Goal: Navigation & Orientation: Find specific page/section

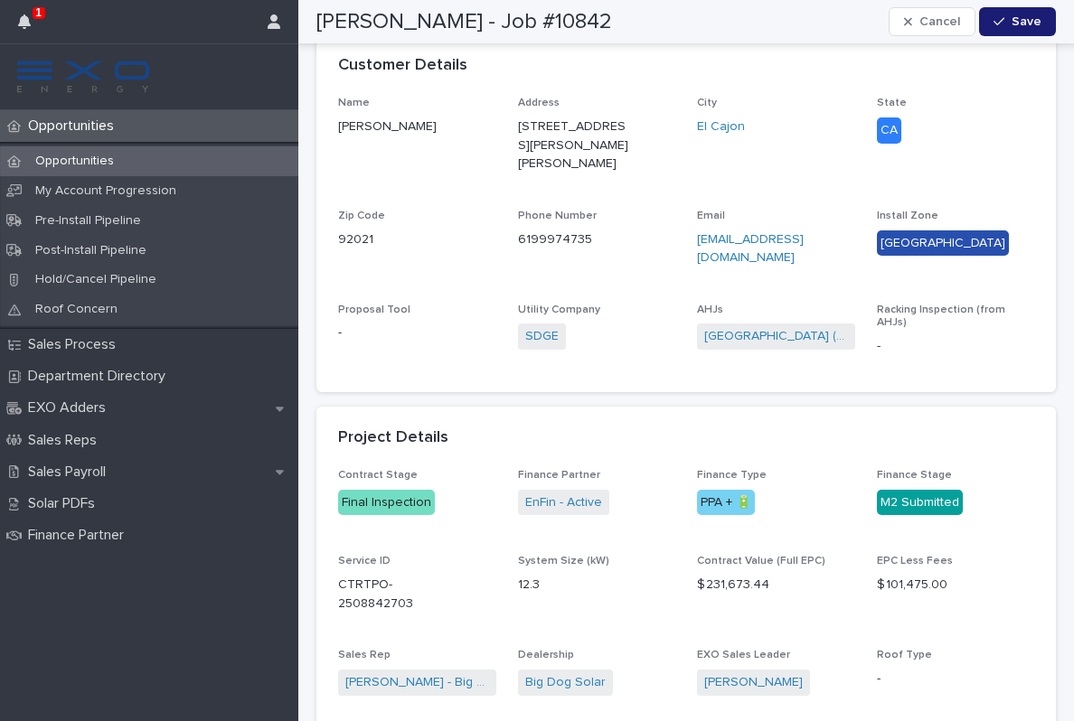
scroll to position [534, 0]
click at [26, 27] on icon "button" at bounding box center [24, 21] width 13 height 14
click at [989, 168] on span "State CA" at bounding box center [956, 141] width 158 height 91
click at [108, 131] on p "Opportunities" at bounding box center [75, 125] width 108 height 17
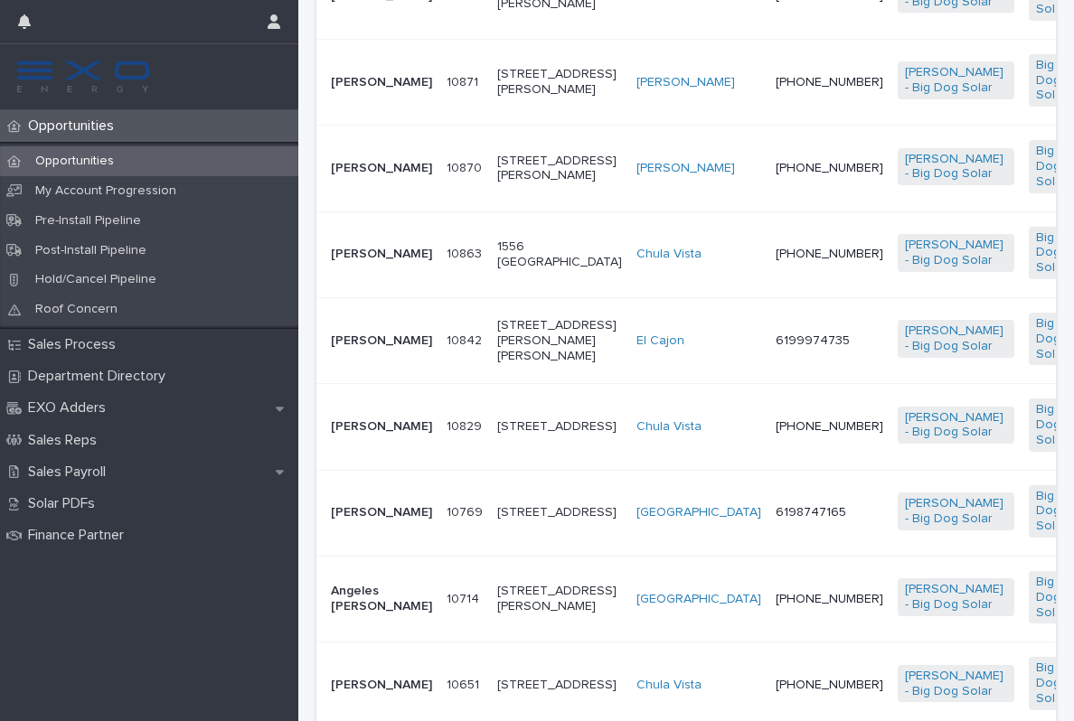
scroll to position [785, 0]
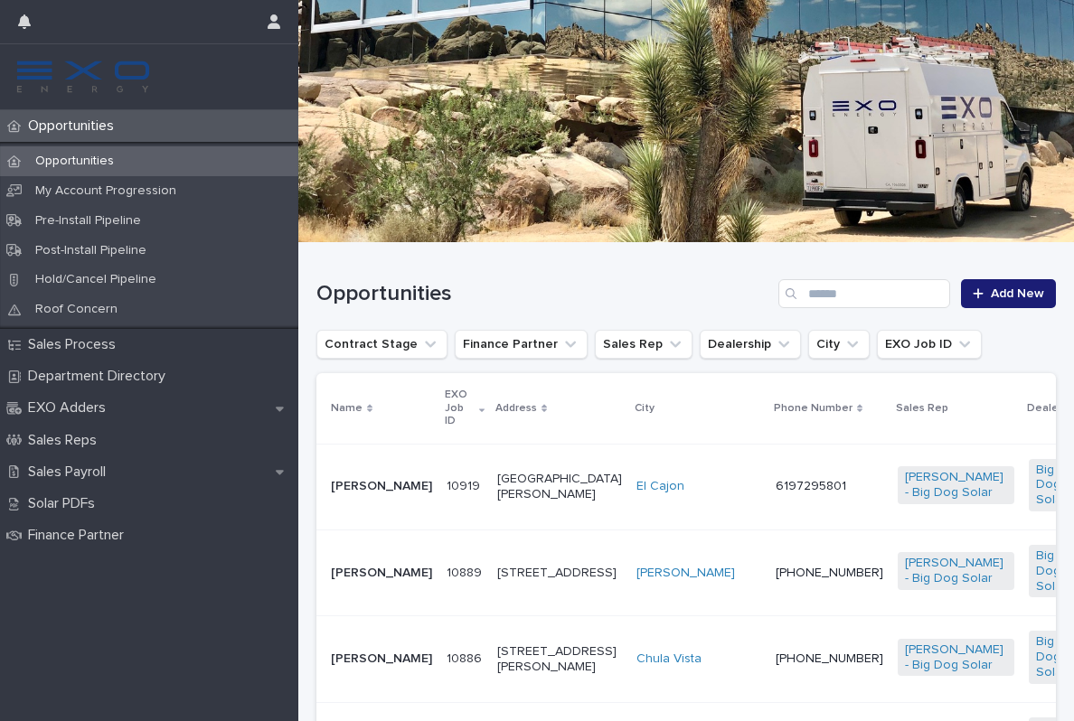
scroll to position [124, 0]
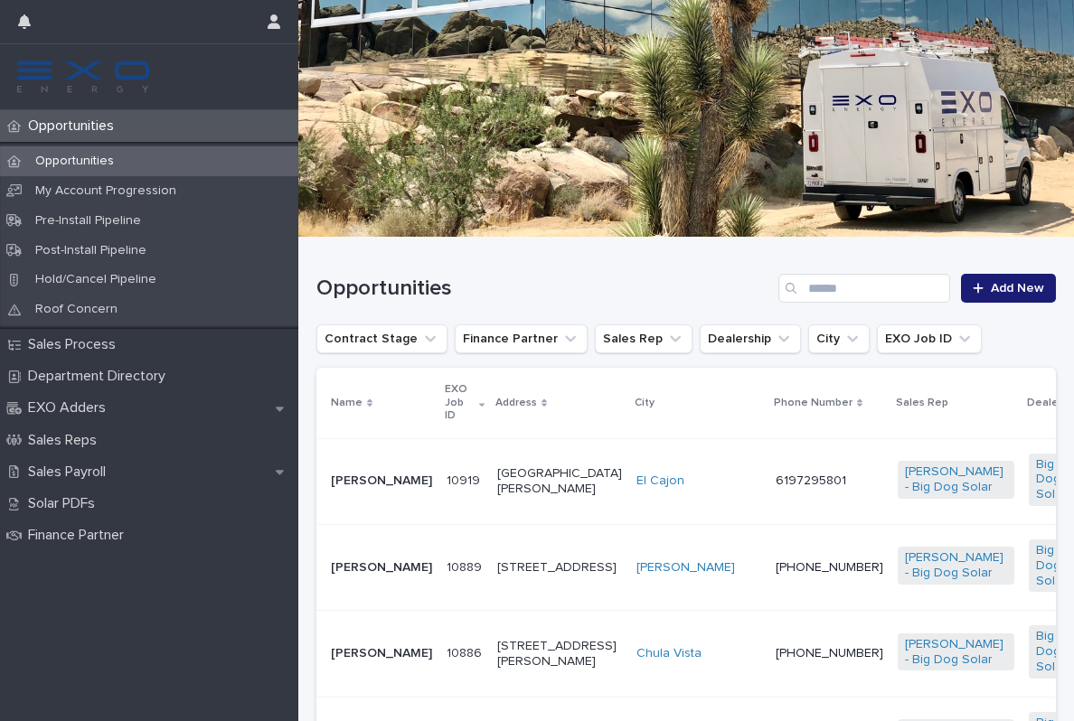
click at [768, 496] on td "6197295801" at bounding box center [829, 481] width 122 height 86
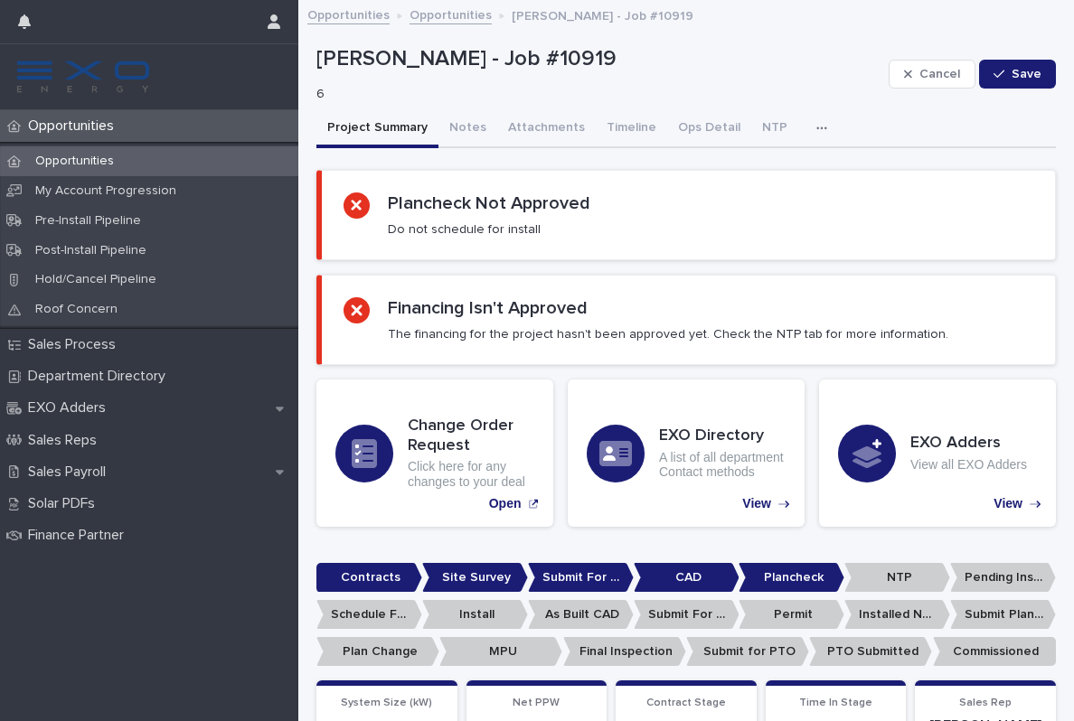
click at [816, 124] on icon "button" at bounding box center [821, 128] width 11 height 13
click at [879, 136] on div "Project Summary Notes Attachments Timeline Ops Detail NTP Activity" at bounding box center [685, 129] width 739 height 38
click at [552, 136] on button "Attachments" at bounding box center [546, 129] width 98 height 38
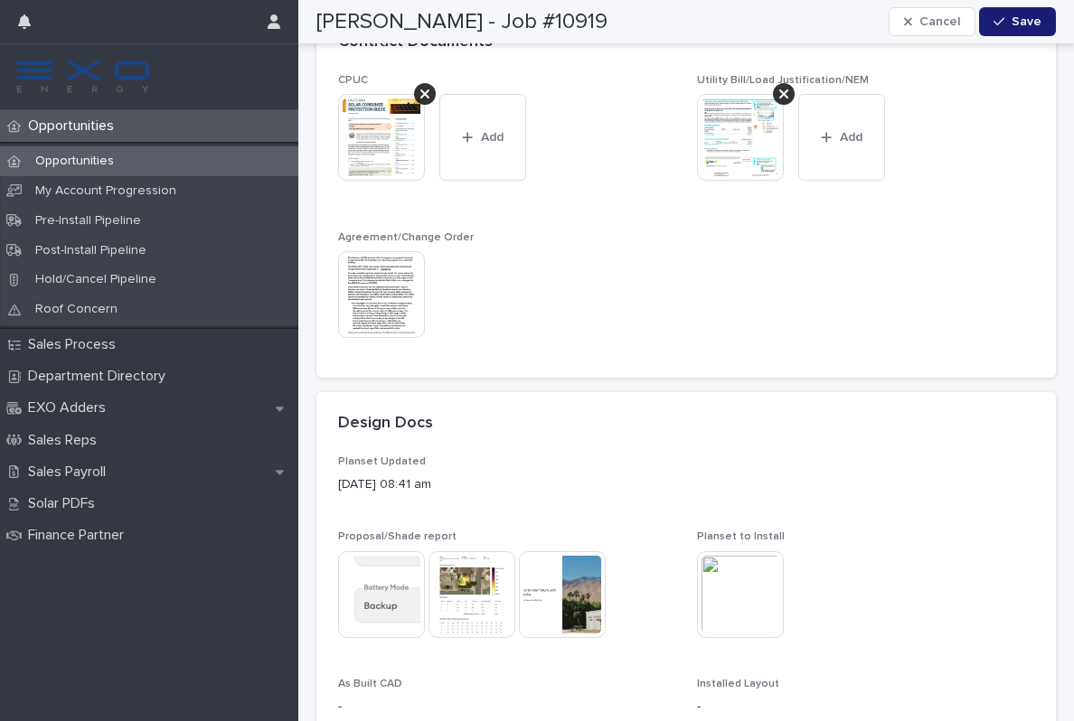
scroll to position [294, 0]
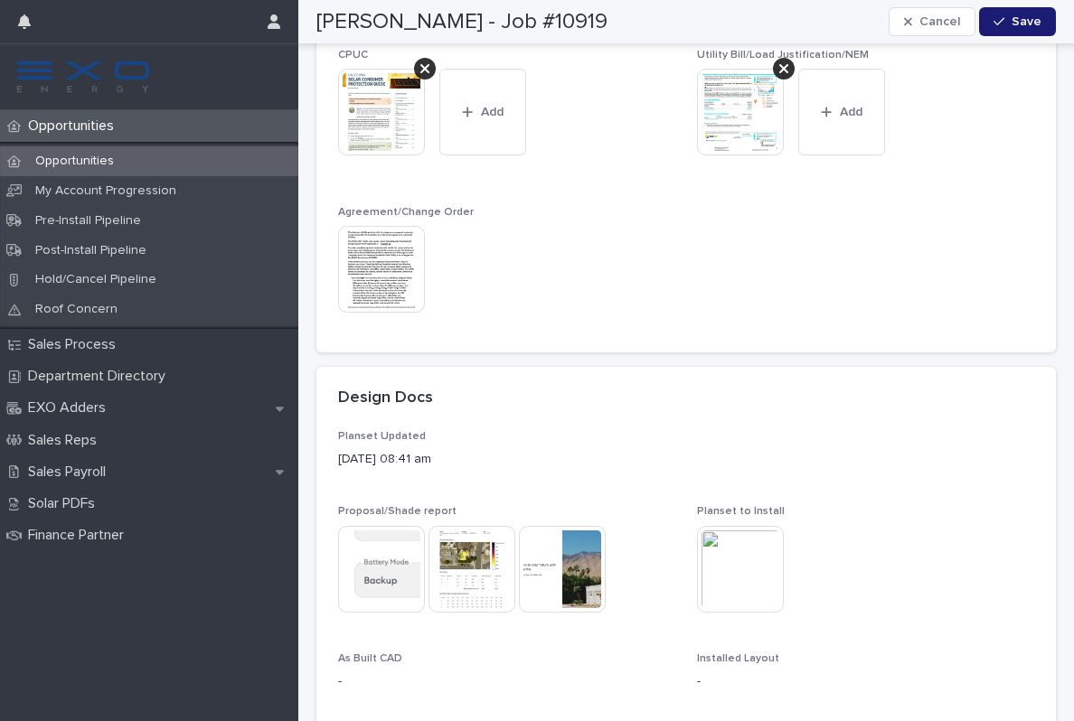
click at [746, 576] on img at bounding box center [740, 569] width 87 height 87
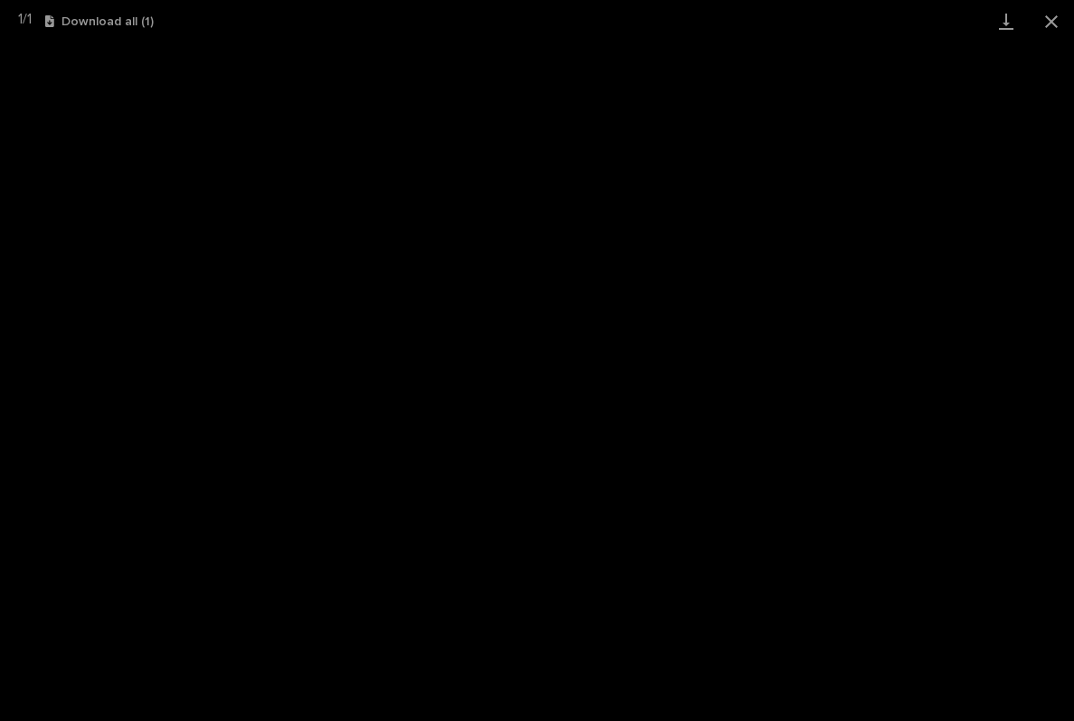
click at [1052, 21] on button "Close gallery" at bounding box center [1050, 21] width 45 height 42
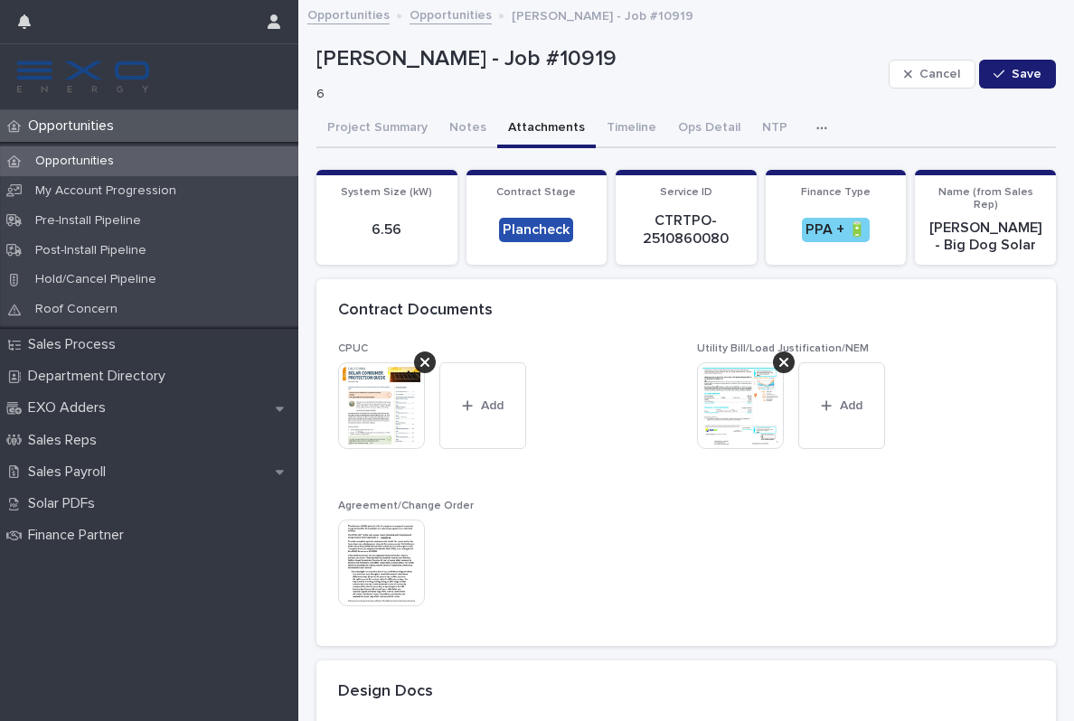
scroll to position [0, 0]
click at [99, 122] on p "Opportunities" at bounding box center [75, 125] width 108 height 17
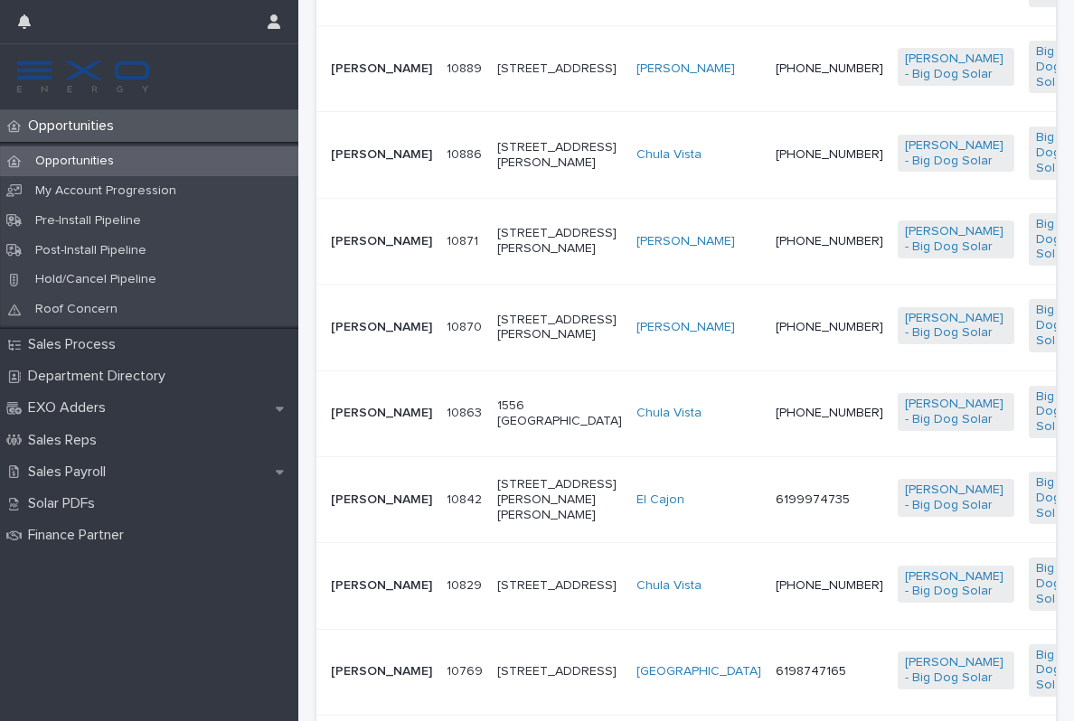
scroll to position [624, 0]
click at [629, 283] on td "[PERSON_NAME]" at bounding box center [698, 240] width 139 height 86
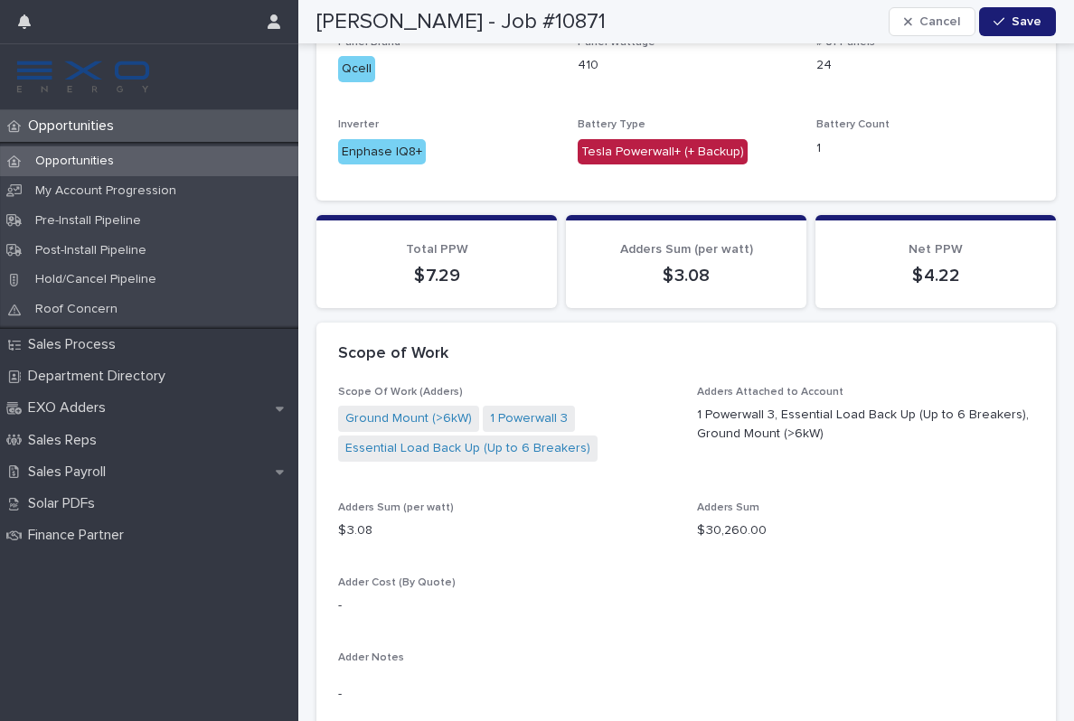
scroll to position [1466, 0]
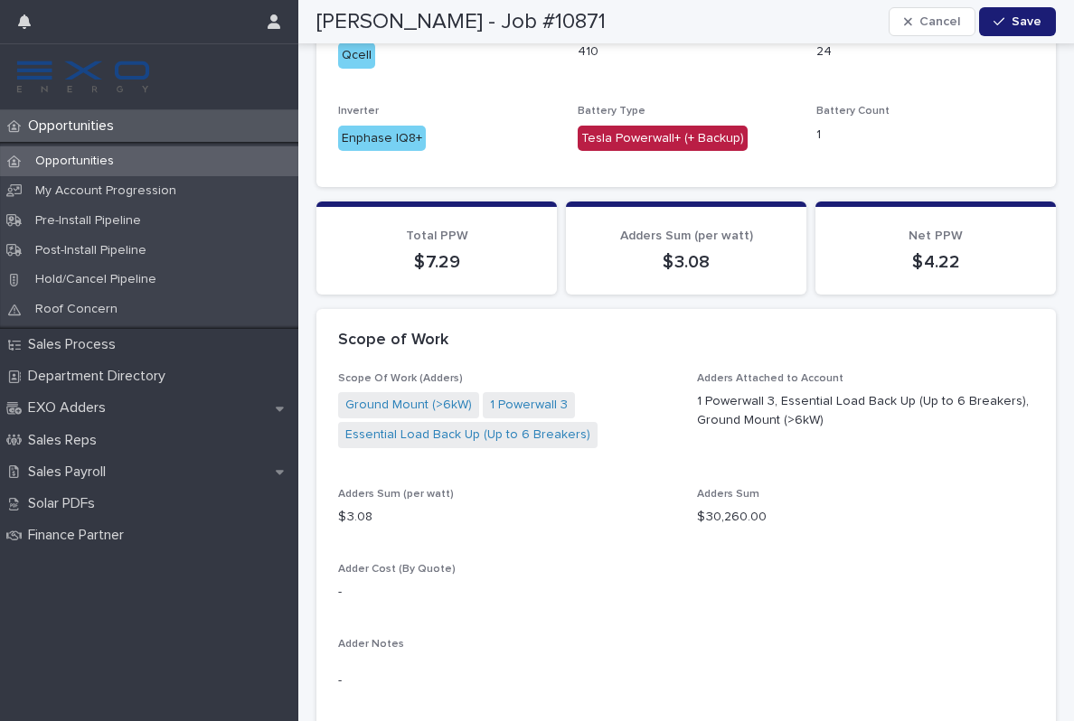
click at [508, 426] on link "Essential Load Back Up (Up to 6 Breakers)" at bounding box center [467, 435] width 245 height 19
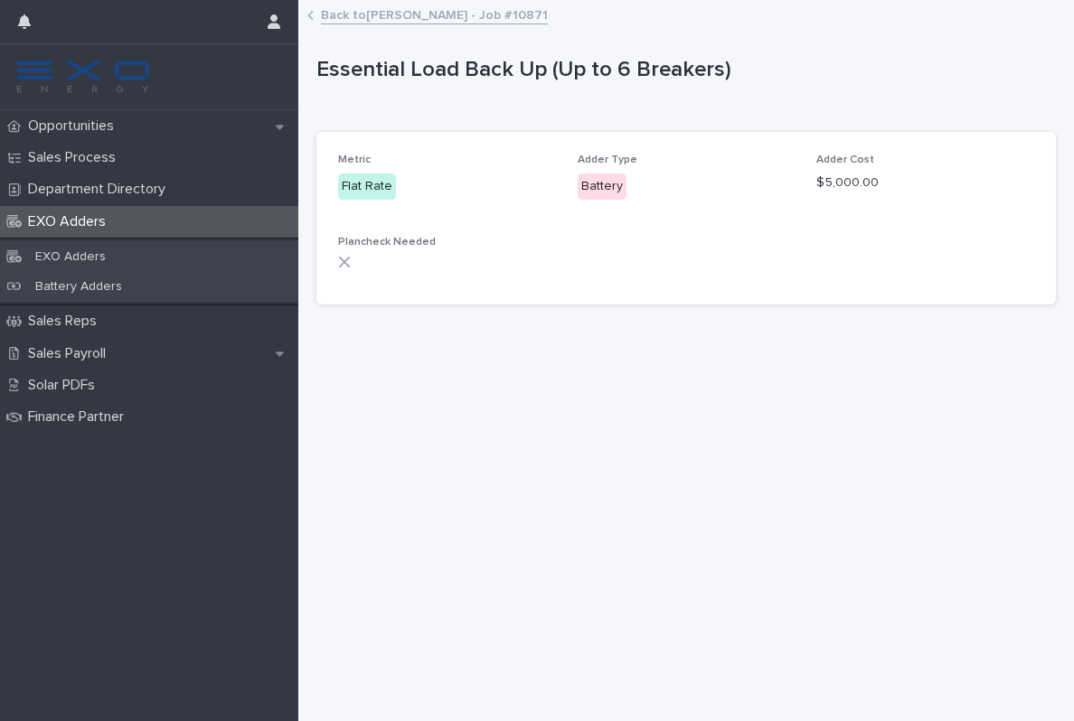
click at [387, 21] on link "Back to [PERSON_NAME] - Job #10871" at bounding box center [434, 14] width 227 height 21
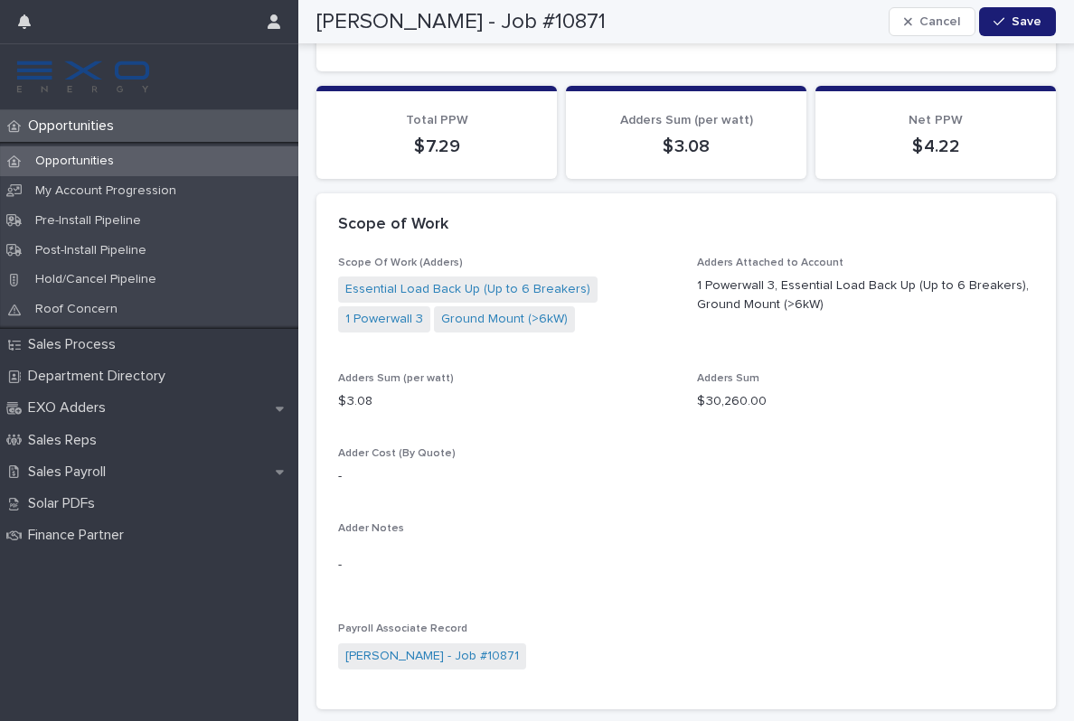
scroll to position [1584, 0]
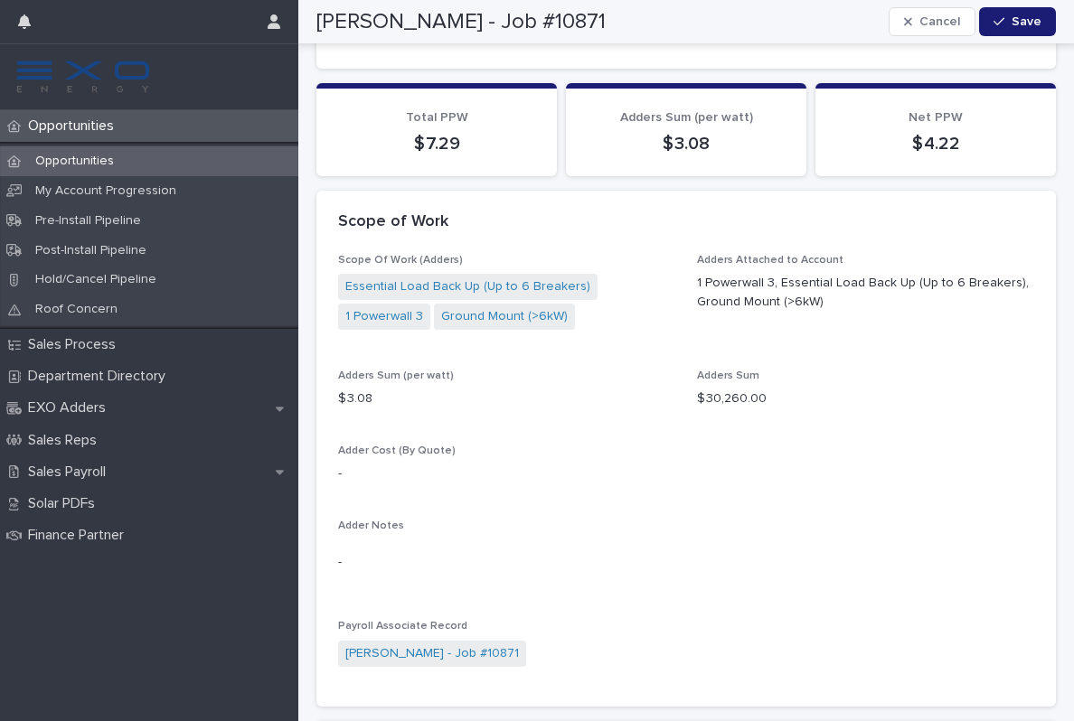
click at [406, 307] on link "1 Powerwall 3" at bounding box center [384, 316] width 78 height 19
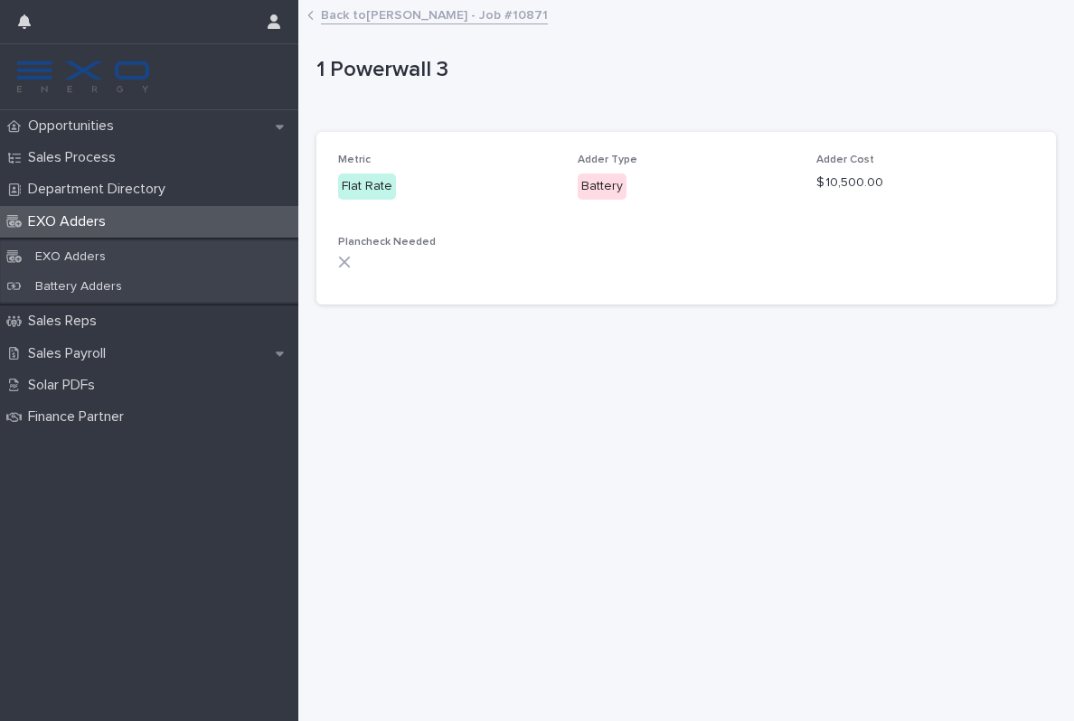
click at [366, 23] on link "Back to [PERSON_NAME] - Job #10871" at bounding box center [434, 14] width 227 height 21
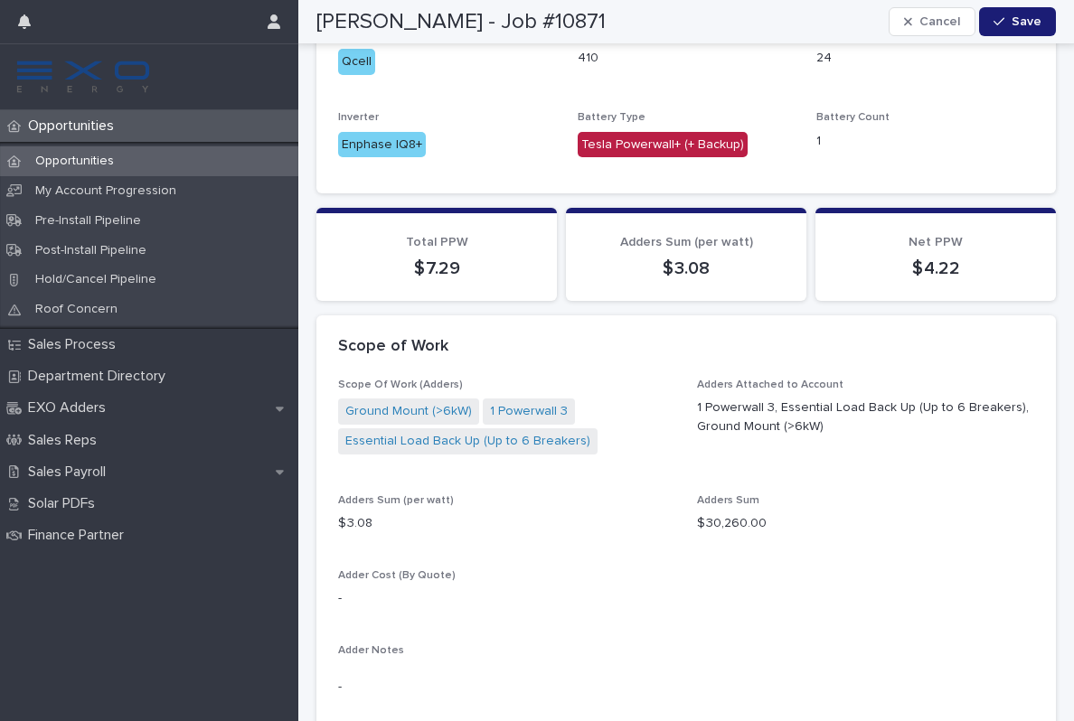
scroll to position [1466, 0]
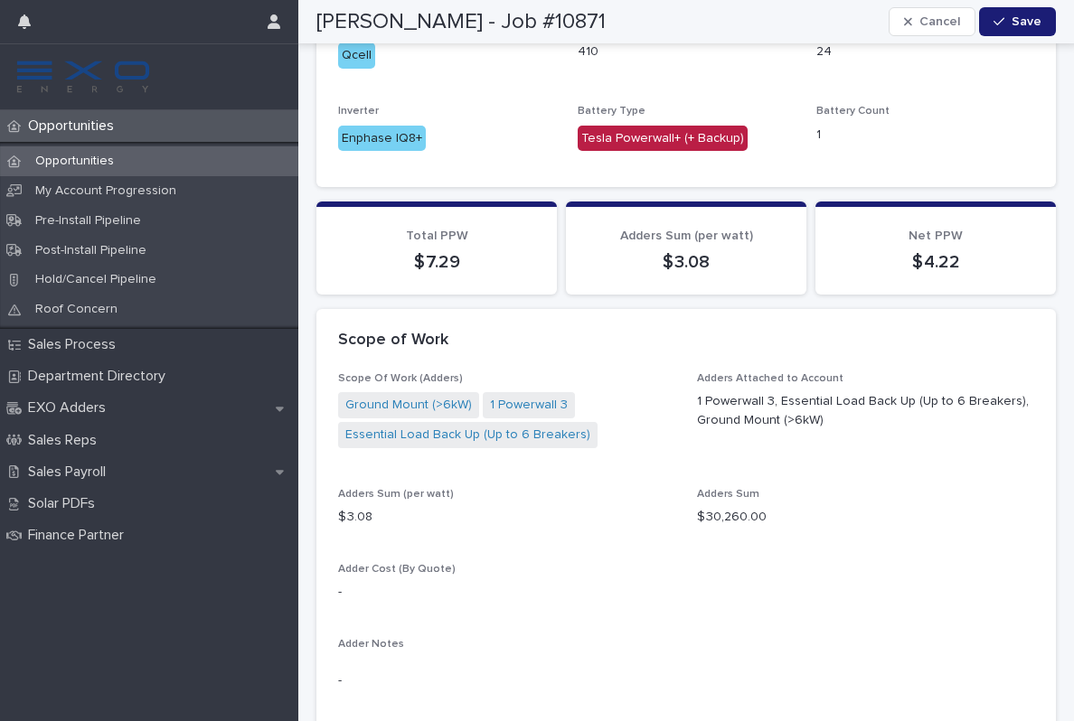
click at [408, 396] on link "Ground Mount (>6kW)" at bounding box center [408, 405] width 127 height 19
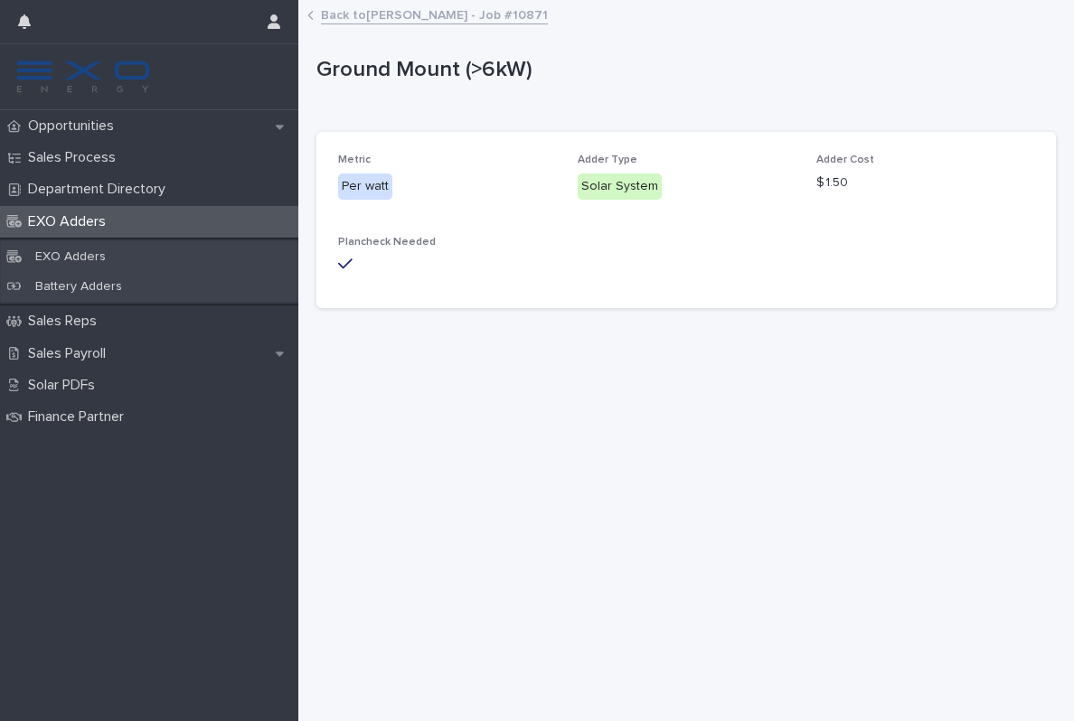
click at [369, 36] on div "Ground Mount (>6kW) Ground Mount (>6kW) Sorry, there was an error saving your r…" at bounding box center [685, 163] width 739 height 322
click at [367, 21] on link "Back to [PERSON_NAME] - Job #10871" at bounding box center [434, 14] width 227 height 21
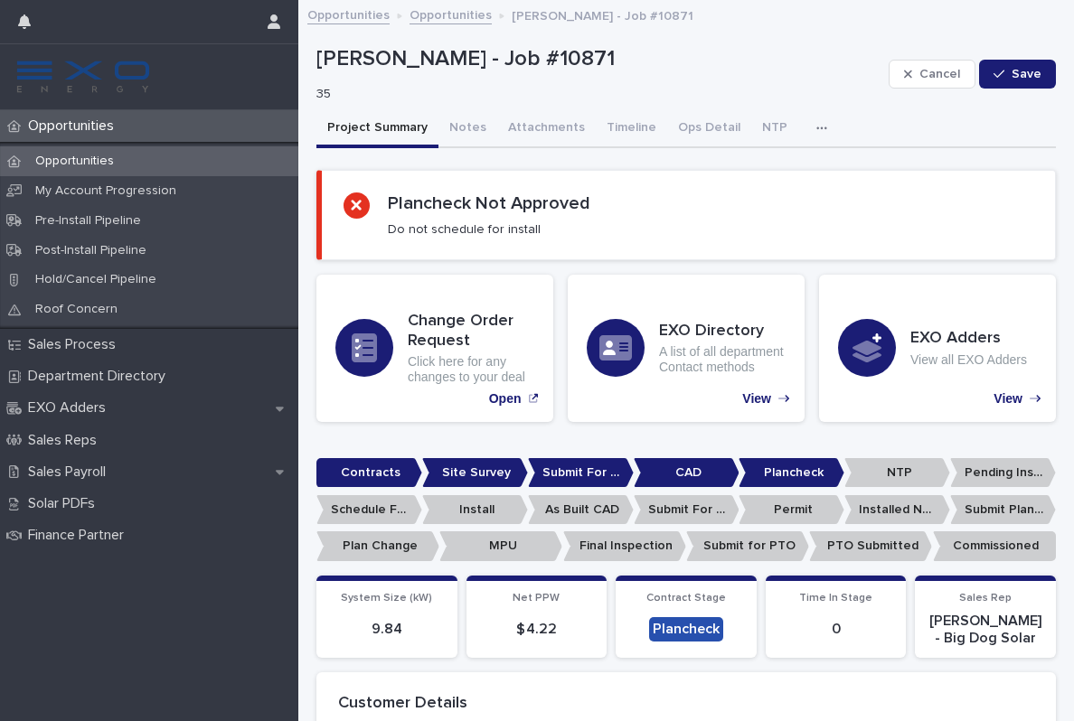
click at [540, 115] on button "Attachments" at bounding box center [546, 129] width 98 height 38
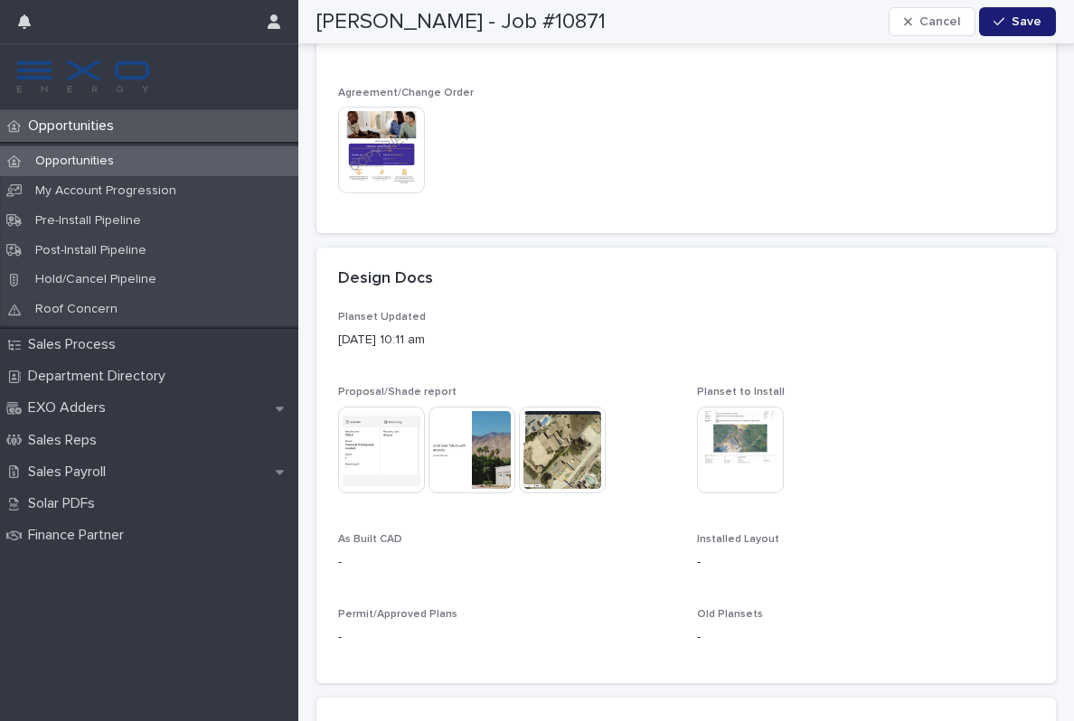
scroll to position [414, 0]
click at [748, 453] on img at bounding box center [740, 449] width 87 height 87
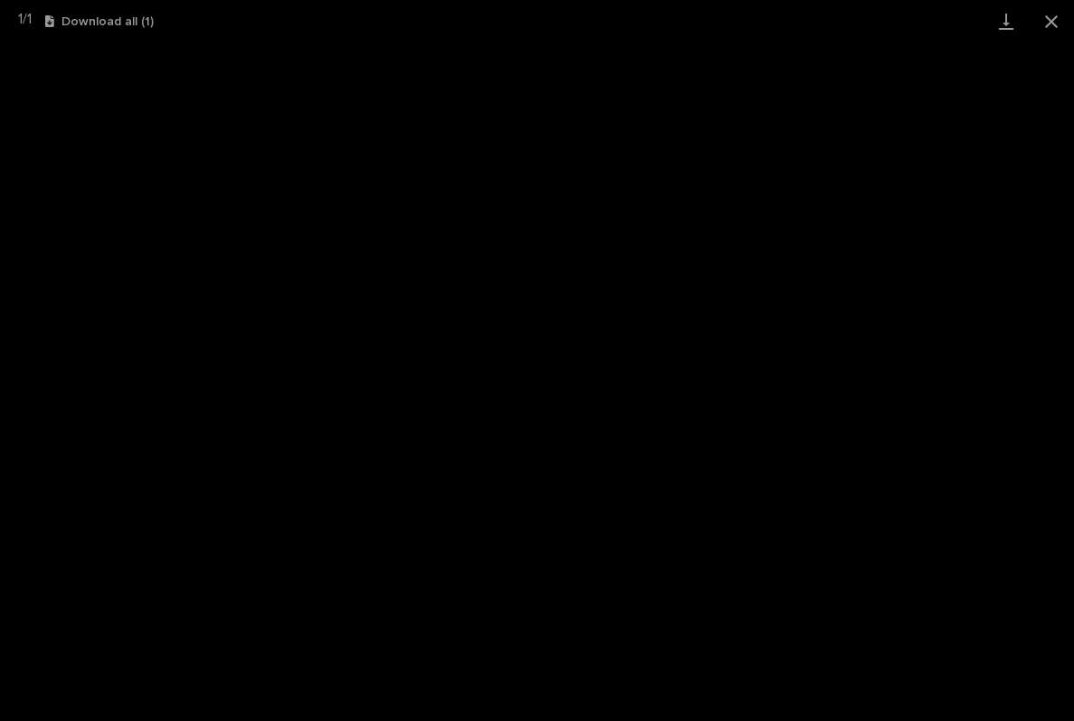
click at [1006, 30] on link "Download" at bounding box center [1005, 21] width 45 height 42
click at [1047, 17] on button "Close gallery" at bounding box center [1050, 21] width 45 height 42
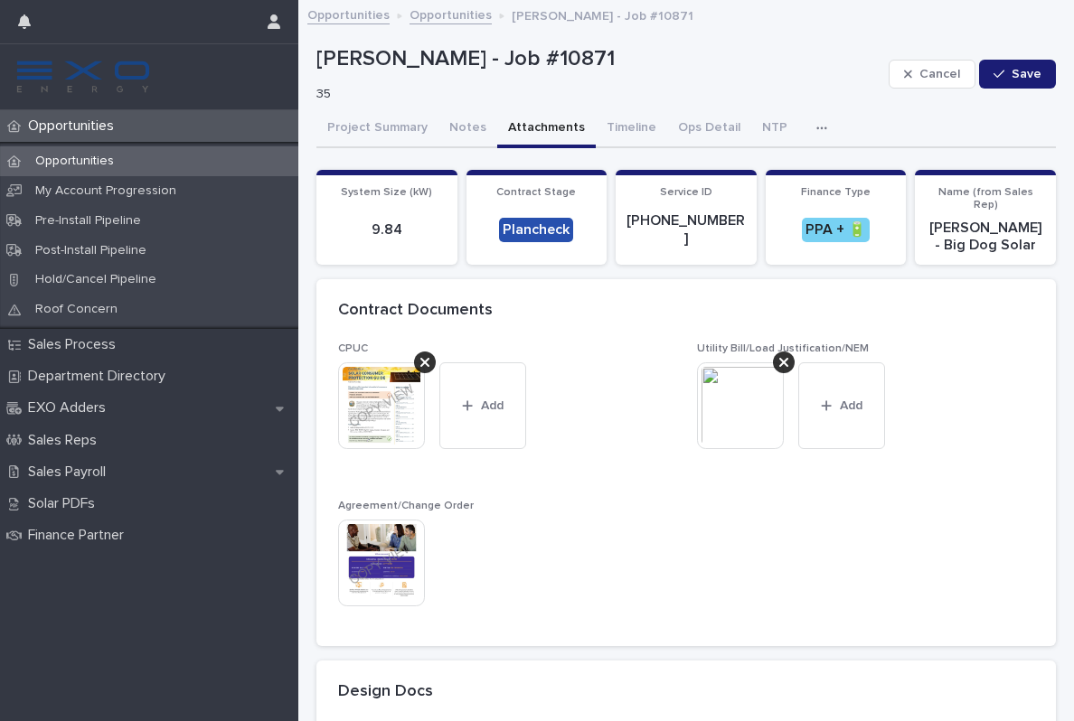
scroll to position [0, 0]
click at [816, 124] on icon "button" at bounding box center [821, 128] width 11 height 13
click at [781, 178] on button "Activity" at bounding box center [758, 175] width 119 height 27
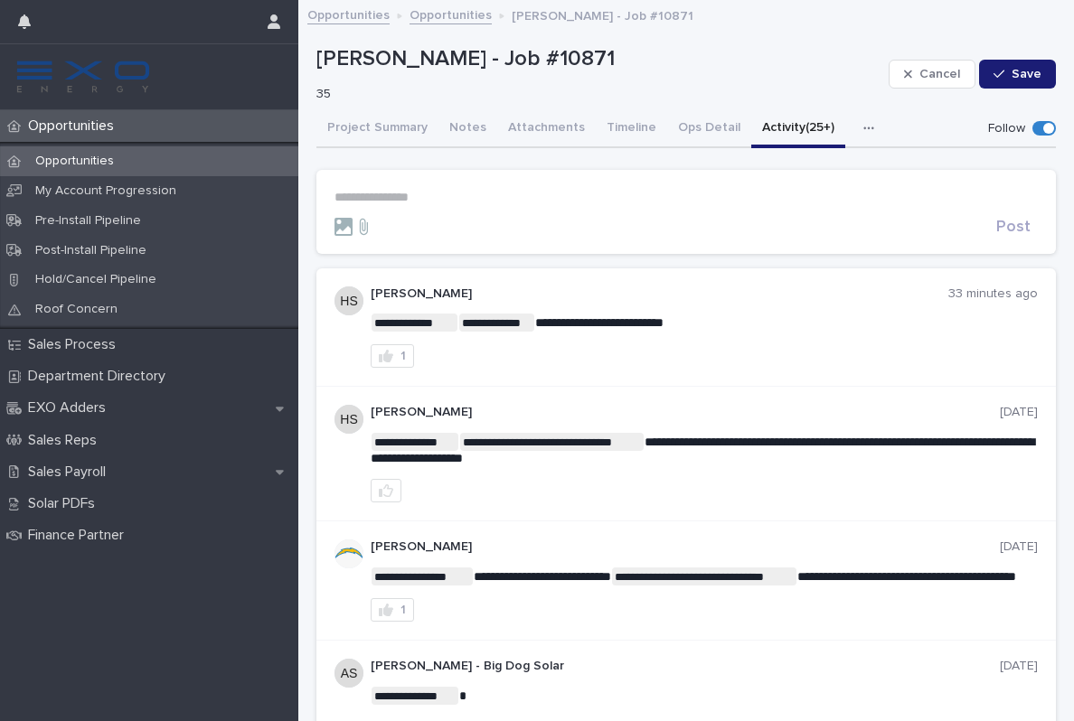
click at [388, 201] on p "**********" at bounding box center [685, 197] width 703 height 15
click at [409, 227] on button "[PERSON_NAME]" at bounding box center [390, 220] width 107 height 14
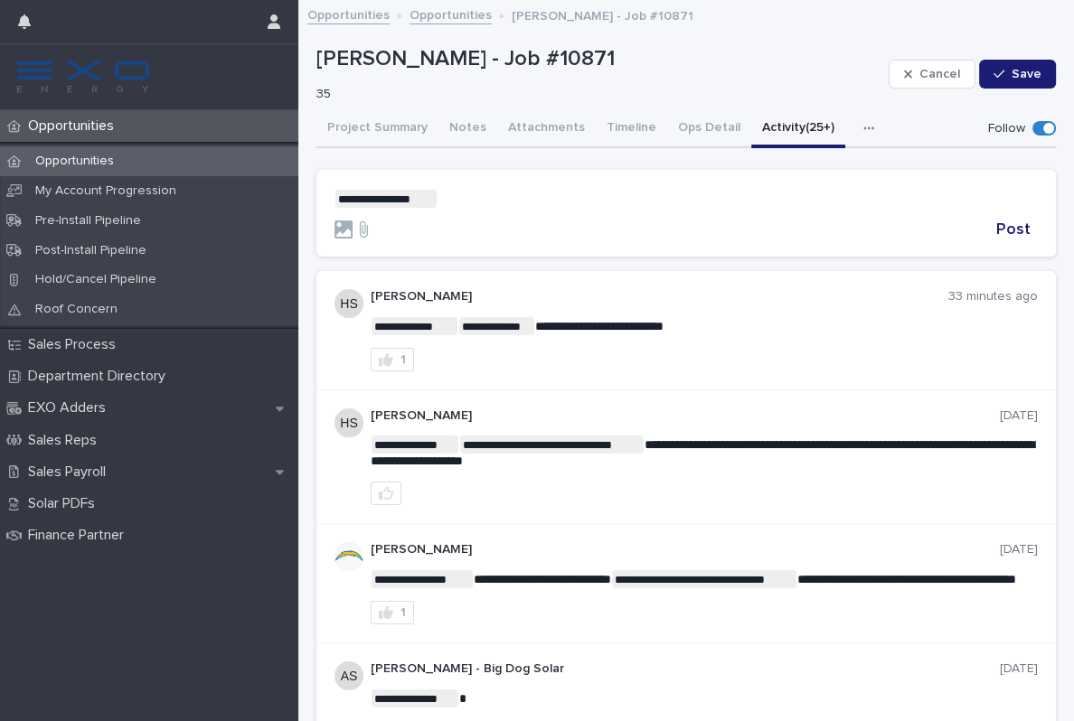
click at [513, 204] on p "**********" at bounding box center [685, 199] width 703 height 18
click at [511, 222] on span "[PERSON_NAME]" at bounding box center [496, 222] width 101 height 13
click at [567, 193] on p "**********" at bounding box center [685, 199] width 703 height 18
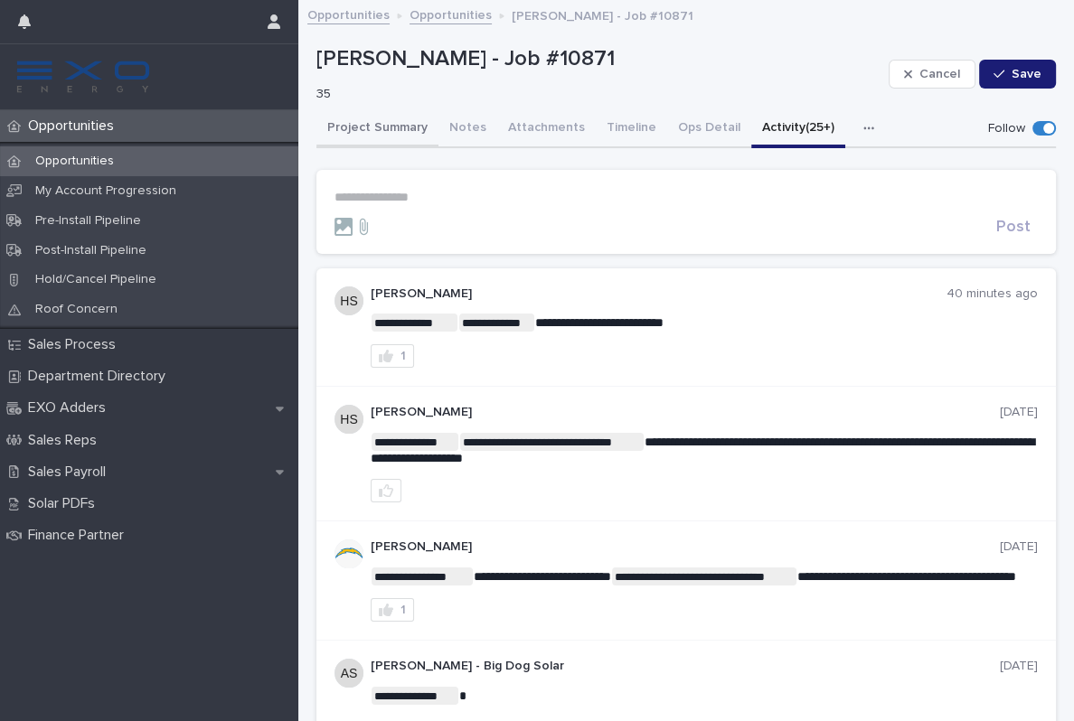
click at [370, 120] on button "Project Summary" at bounding box center [377, 129] width 122 height 38
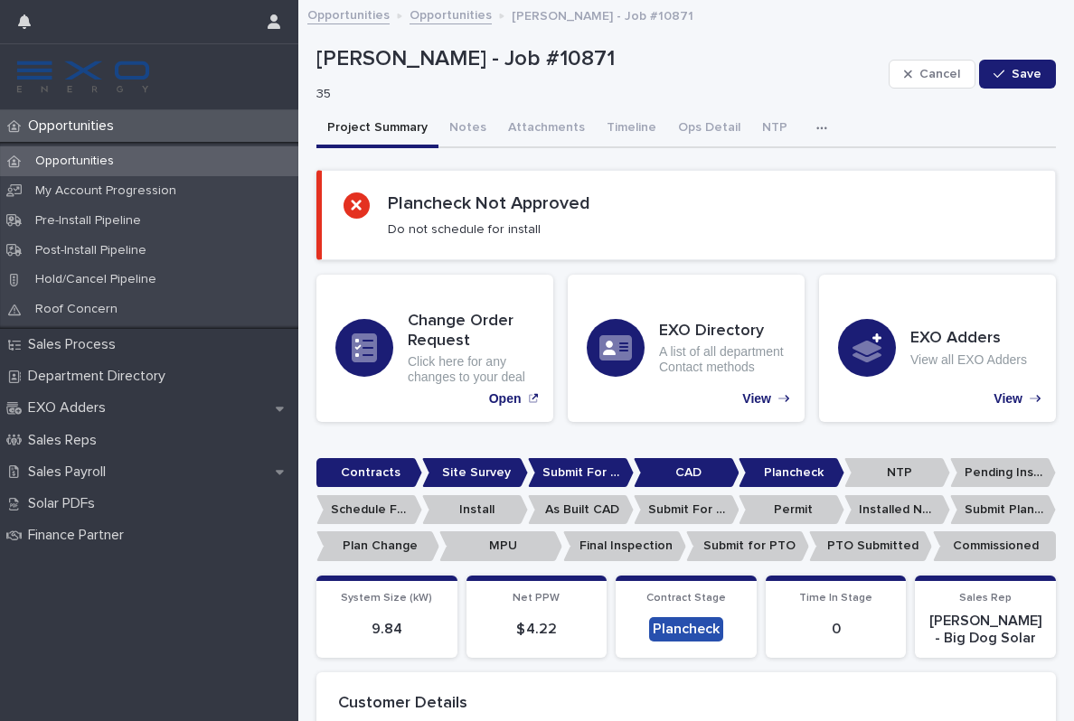
click at [88, 128] on p "Opportunities" at bounding box center [75, 125] width 108 height 17
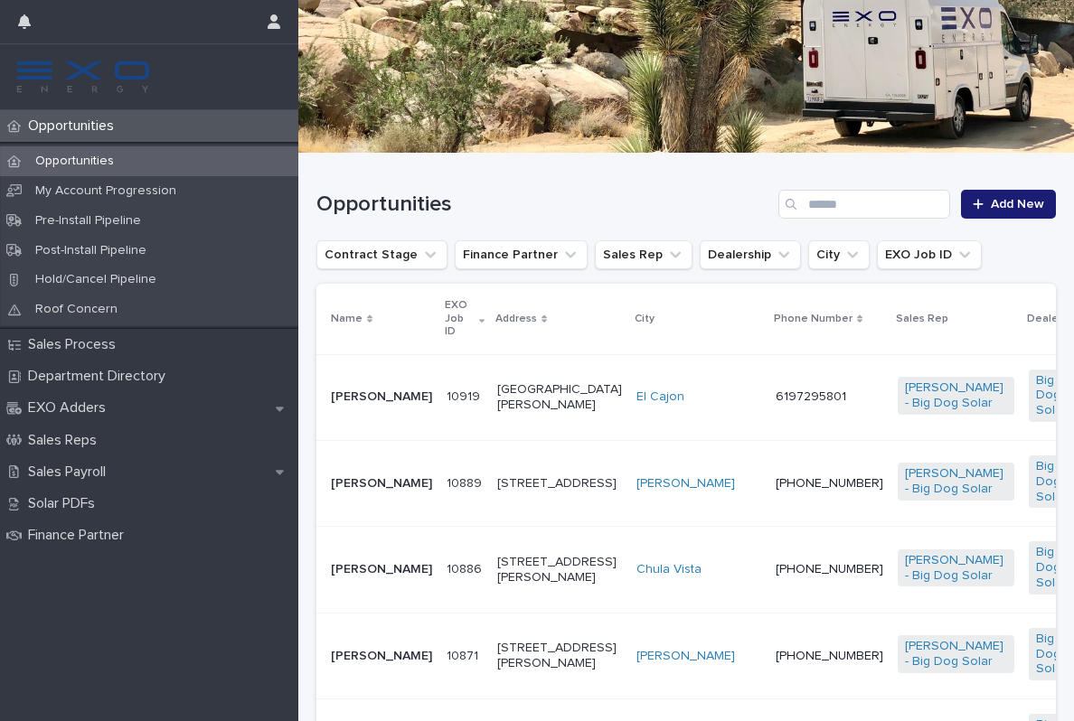
scroll to position [210, 0]
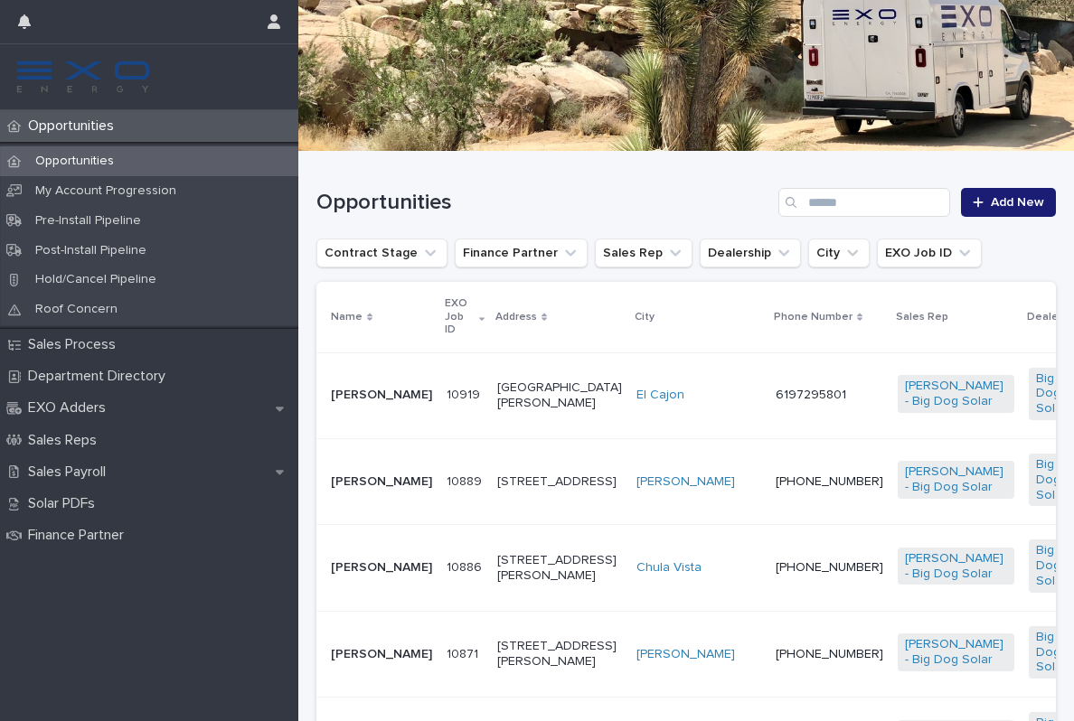
click at [768, 415] on td "6197295801" at bounding box center [829, 395] width 122 height 86
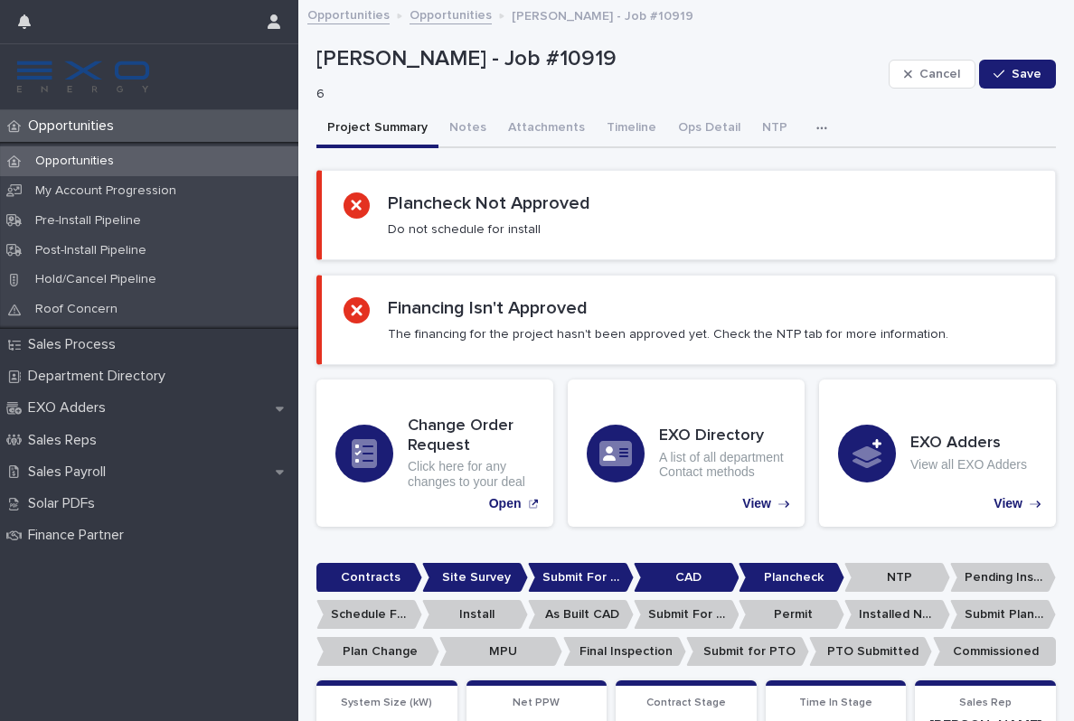
click at [98, 160] on p "Opportunities" at bounding box center [75, 161] width 108 height 15
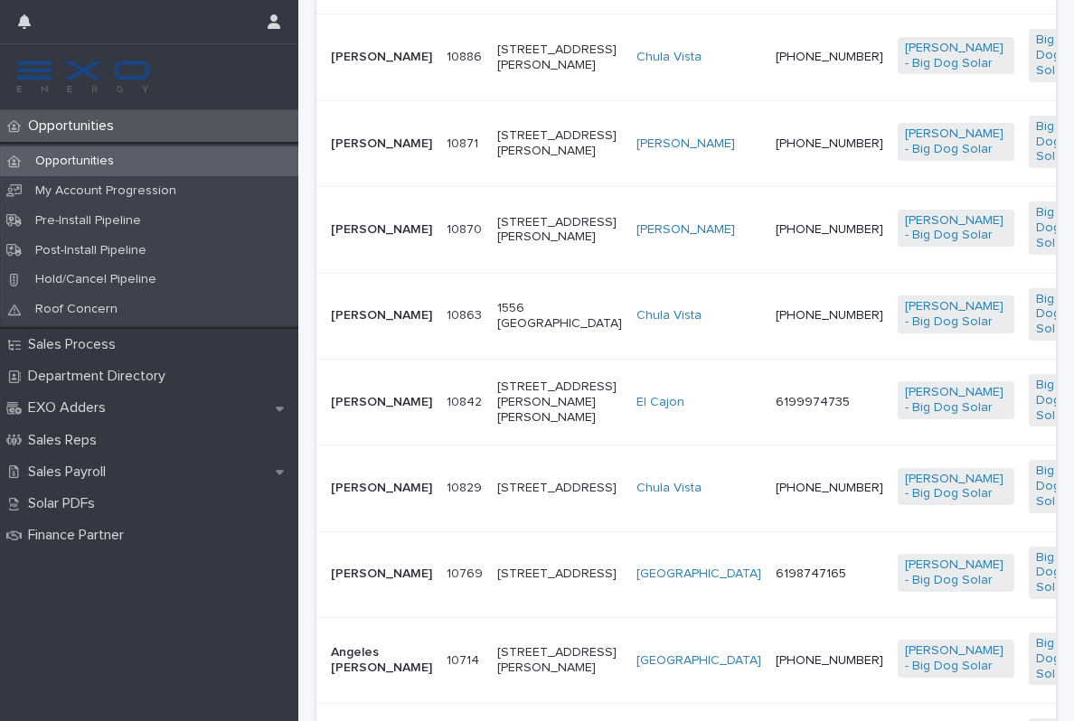
scroll to position [735, 0]
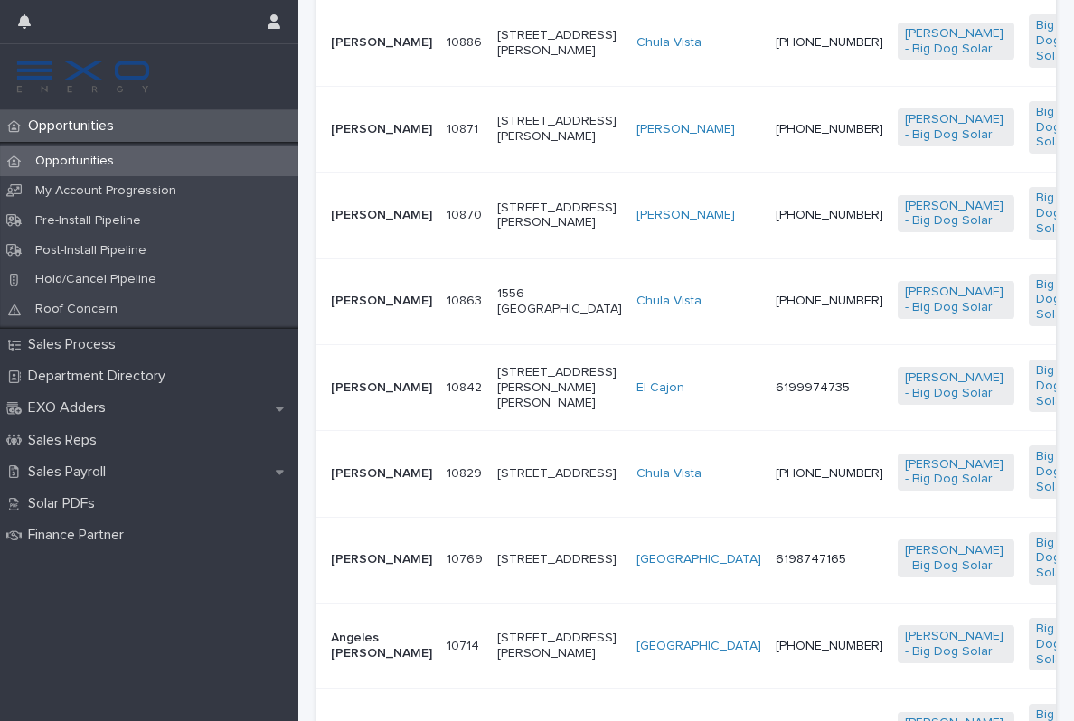
click at [439, 504] on td "10829 10829" at bounding box center [464, 474] width 51 height 86
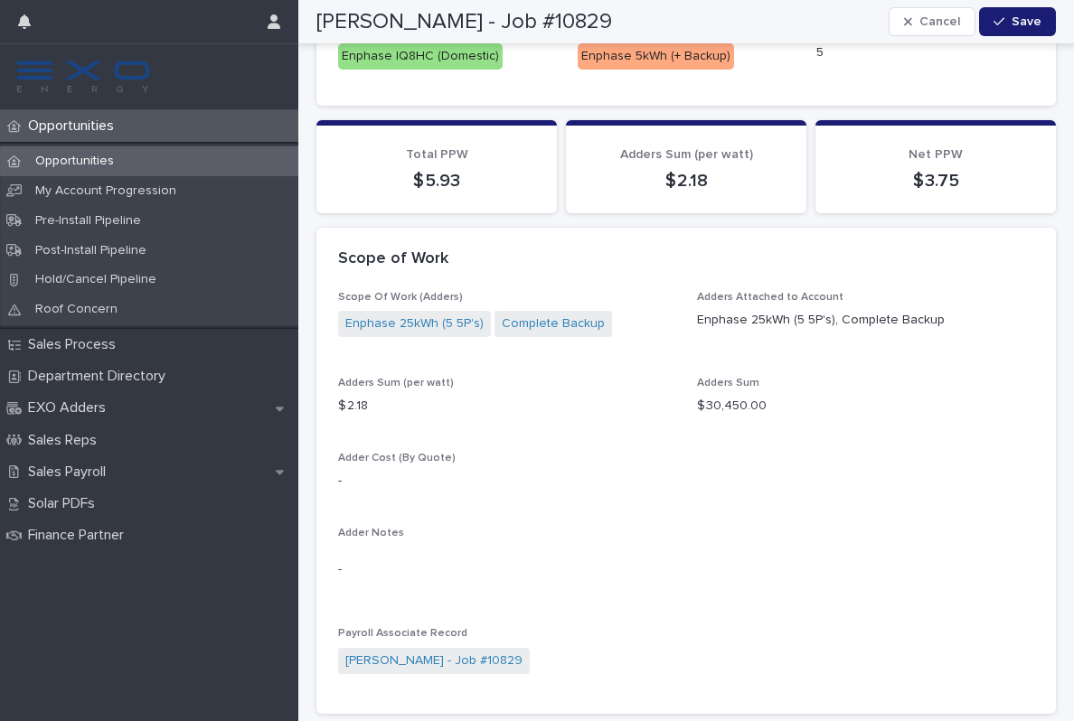
scroll to position [1421, 0]
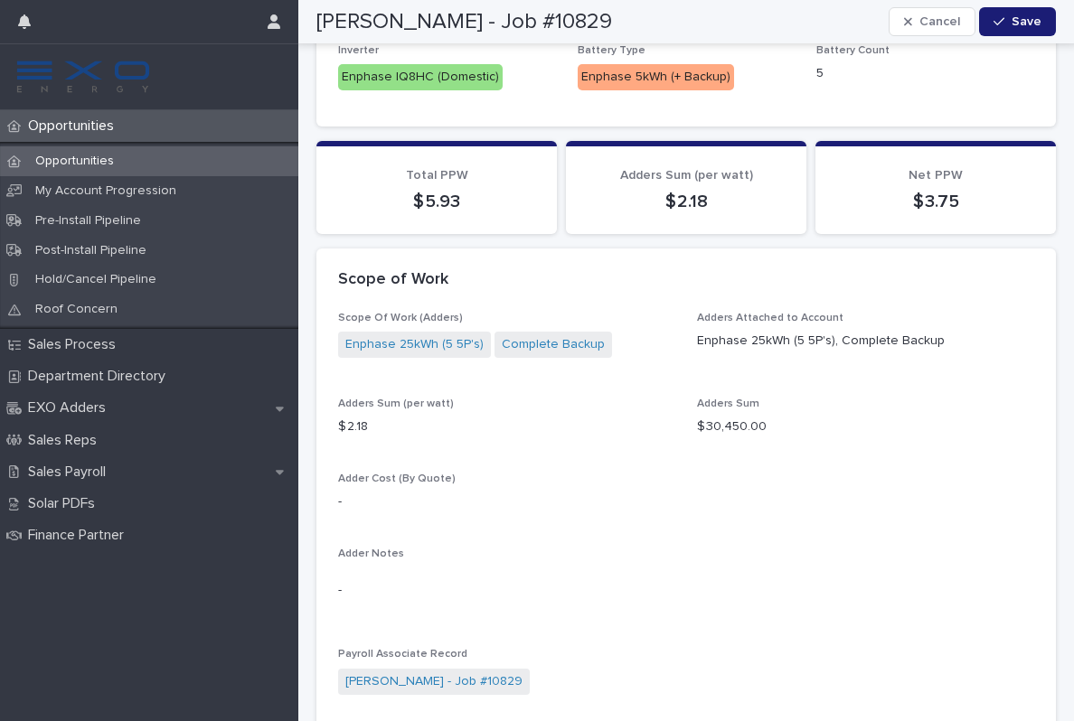
click at [83, 113] on div "Opportunities" at bounding box center [149, 126] width 298 height 32
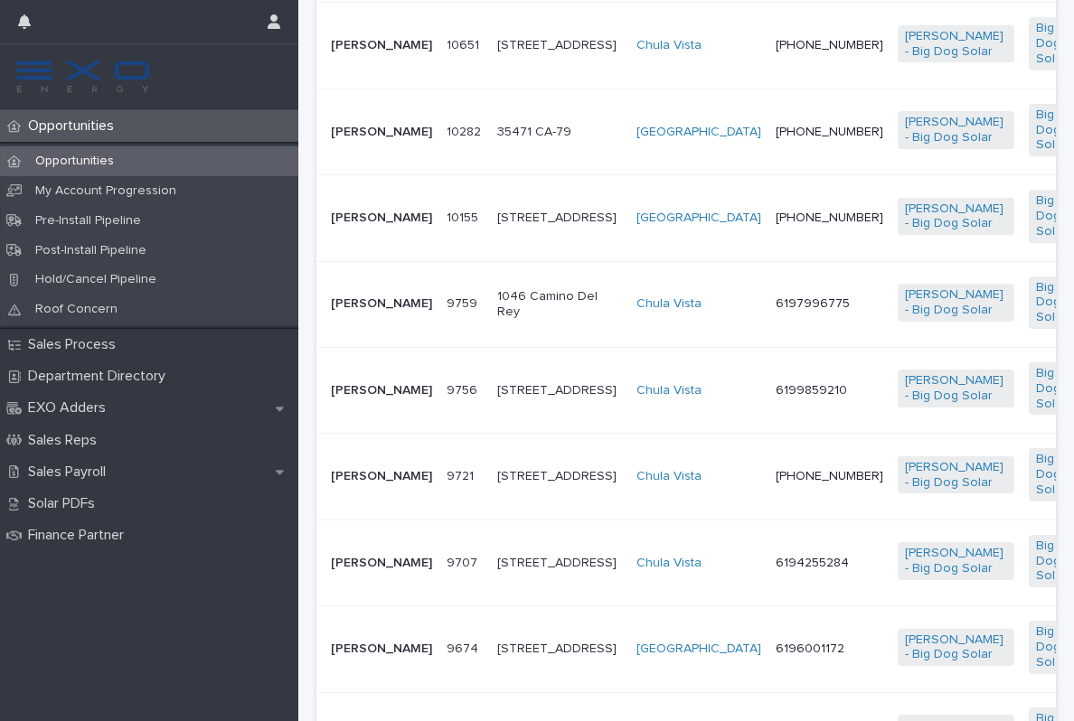
click at [82, 112] on div "Opportunities" at bounding box center [149, 126] width 298 height 32
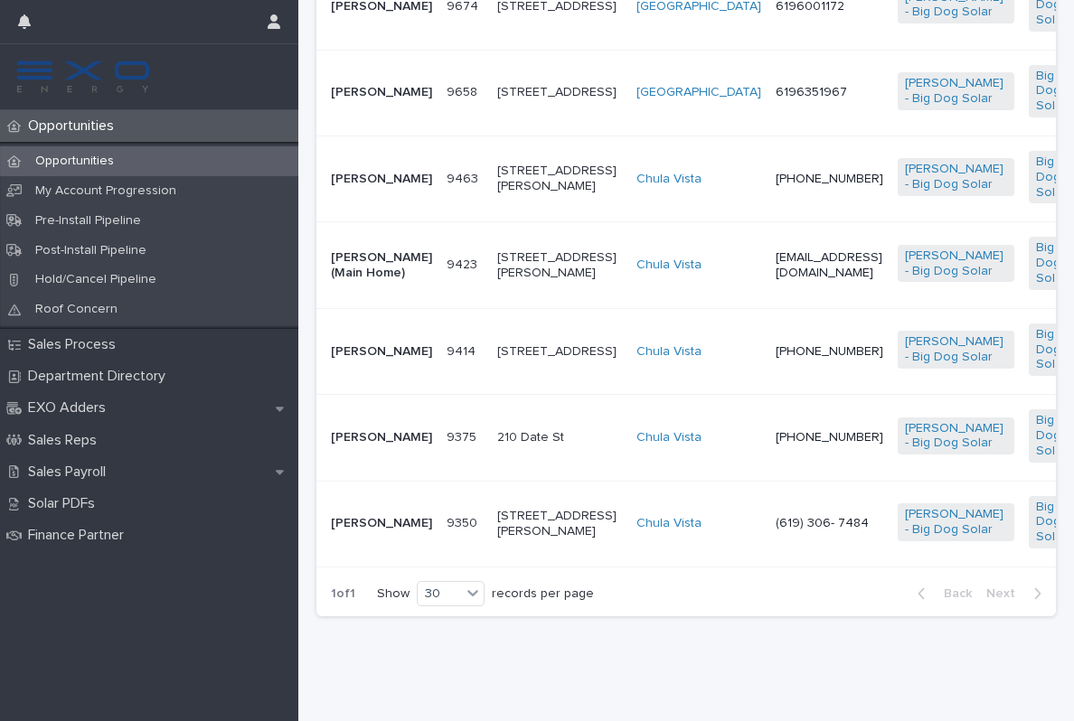
scroll to position [2095, 0]
click at [541, 308] on td "[STREET_ADDRESS][PERSON_NAME]" at bounding box center [559, 265] width 139 height 86
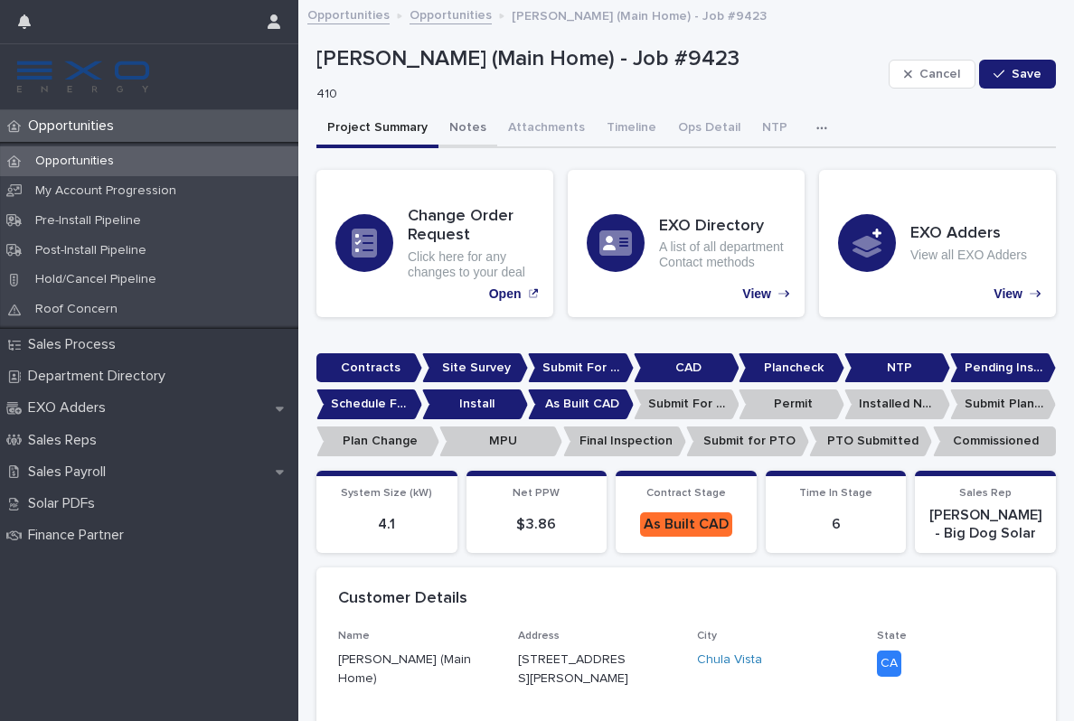
click at [461, 127] on button "Notes" at bounding box center [467, 129] width 59 height 38
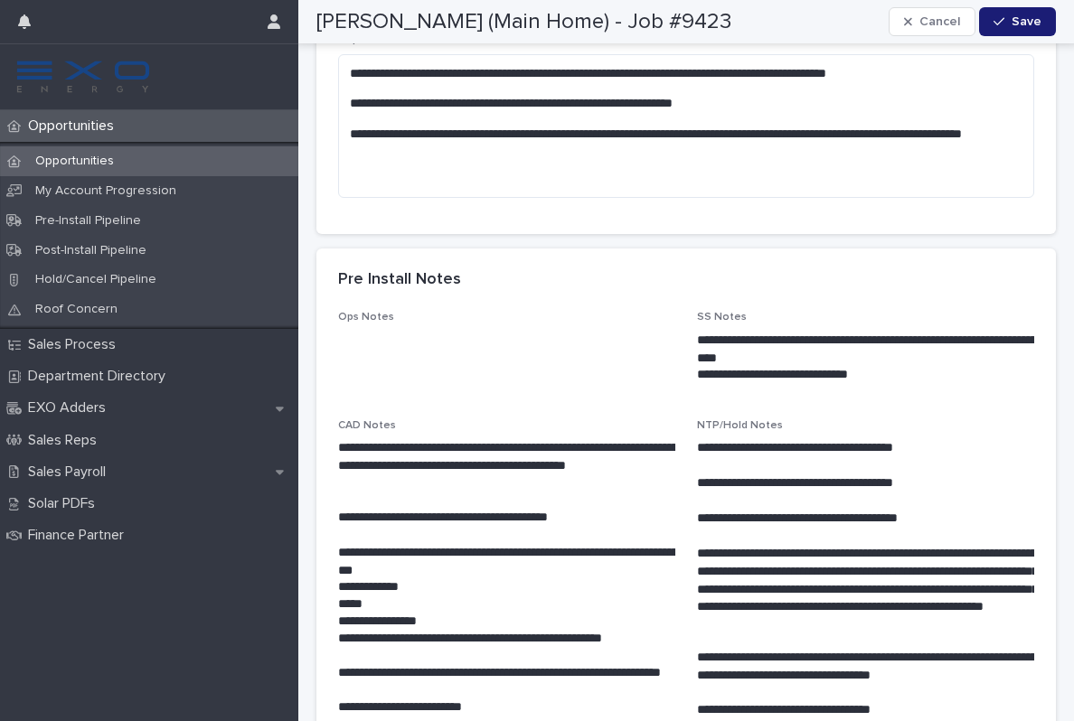
scroll to position [383, 0]
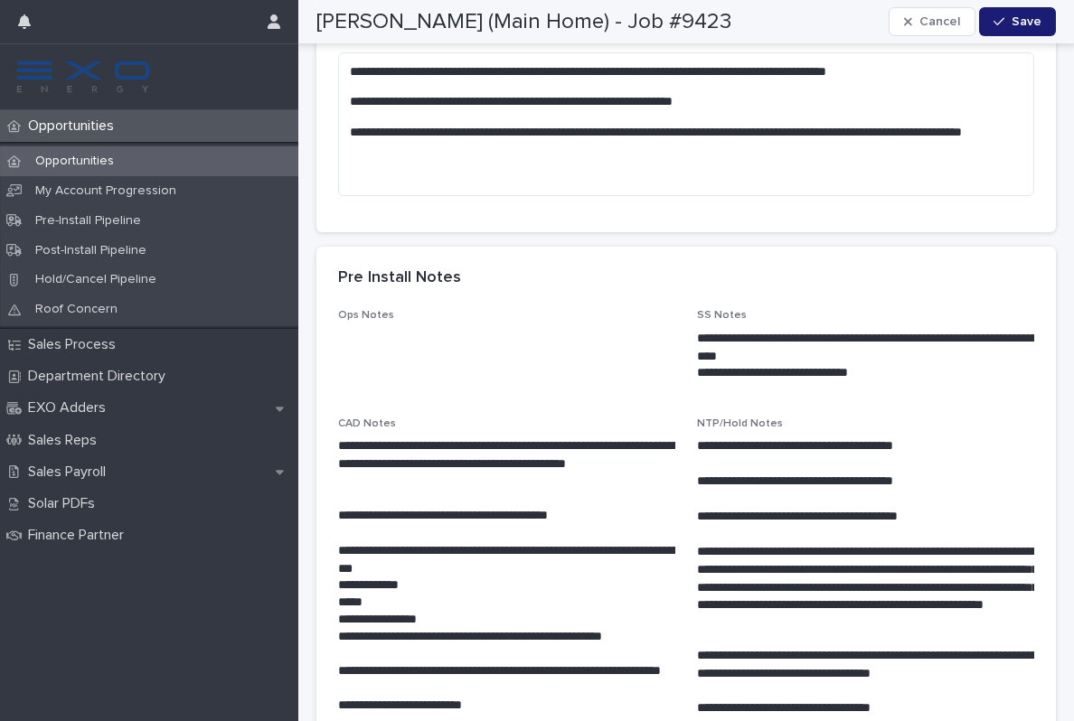
click at [70, 121] on p "Opportunities" at bounding box center [75, 125] width 108 height 17
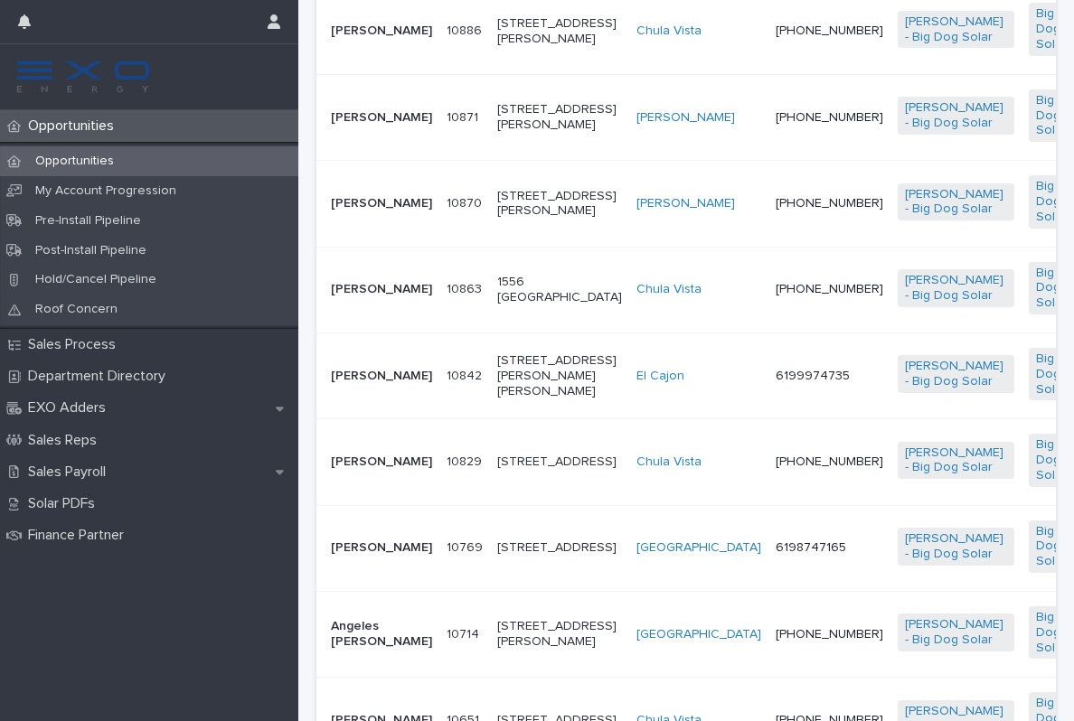
scroll to position [747, 0]
click at [98, 466] on p "Sales Payroll" at bounding box center [70, 472] width 99 height 17
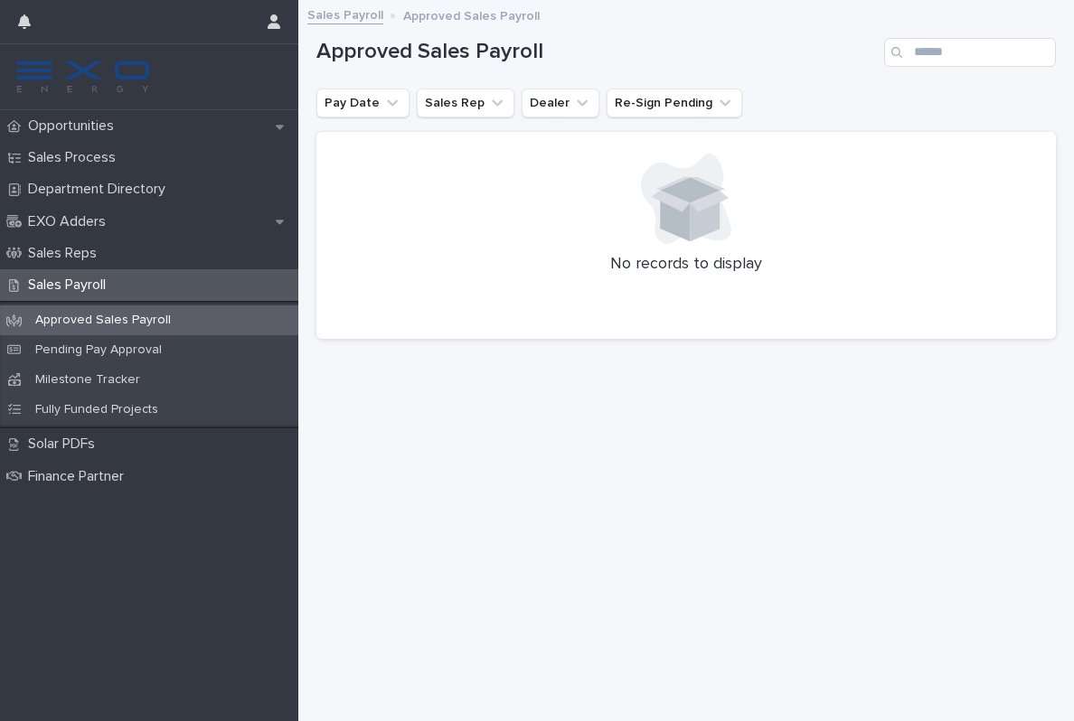
click at [73, 280] on p "Sales Payroll" at bounding box center [70, 285] width 99 height 17
click at [96, 320] on p "Approved Sales Payroll" at bounding box center [103, 320] width 164 height 15
click at [81, 286] on p "Sales Payroll" at bounding box center [70, 285] width 99 height 17
click at [101, 346] on p "Pending Pay Approval" at bounding box center [98, 349] width 155 height 15
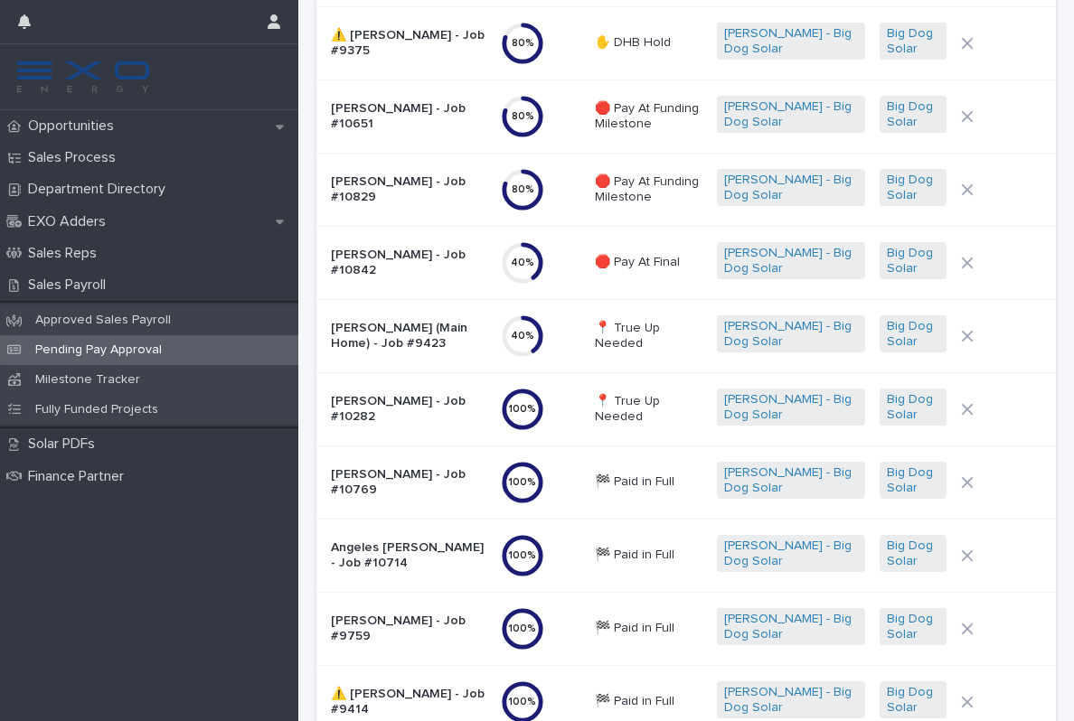
scroll to position [171, 0]
click at [457, 427] on div "[PERSON_NAME] - Job #10282" at bounding box center [408, 408] width 155 height 45
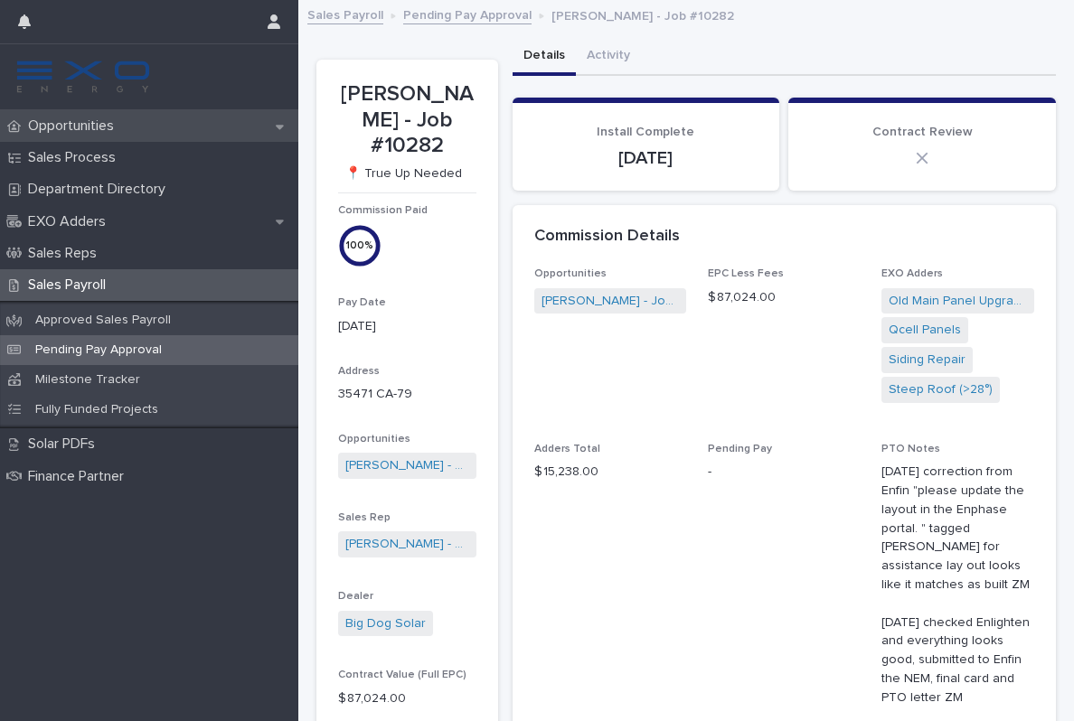
click at [76, 122] on p "Opportunities" at bounding box center [75, 125] width 108 height 17
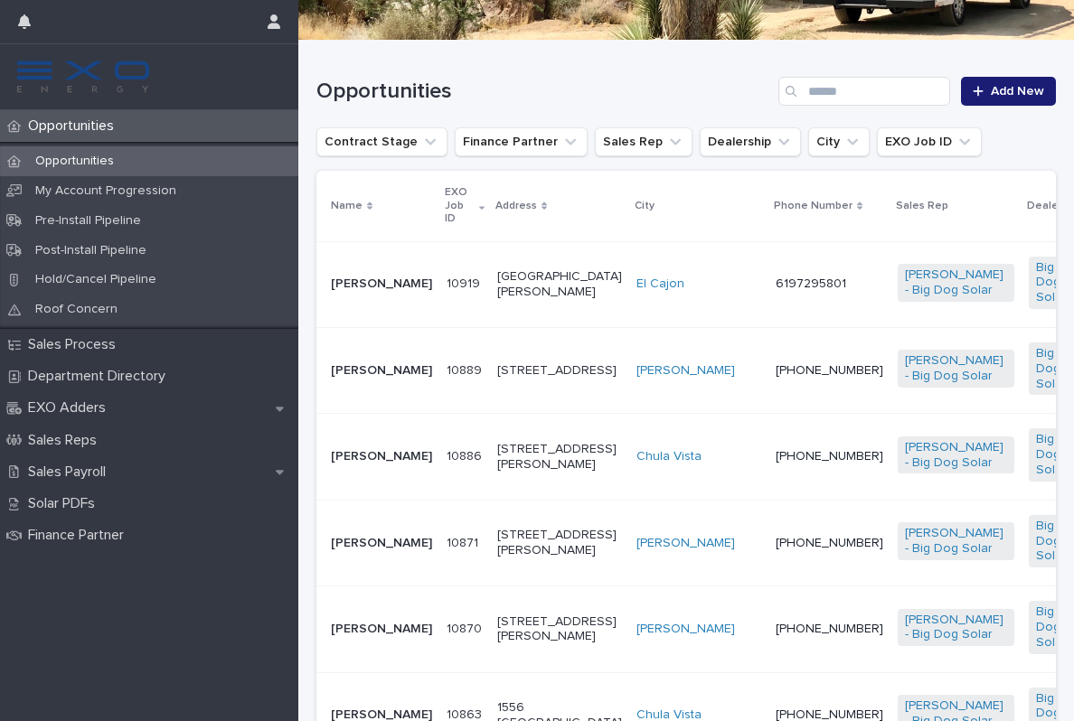
scroll to position [367, 0]
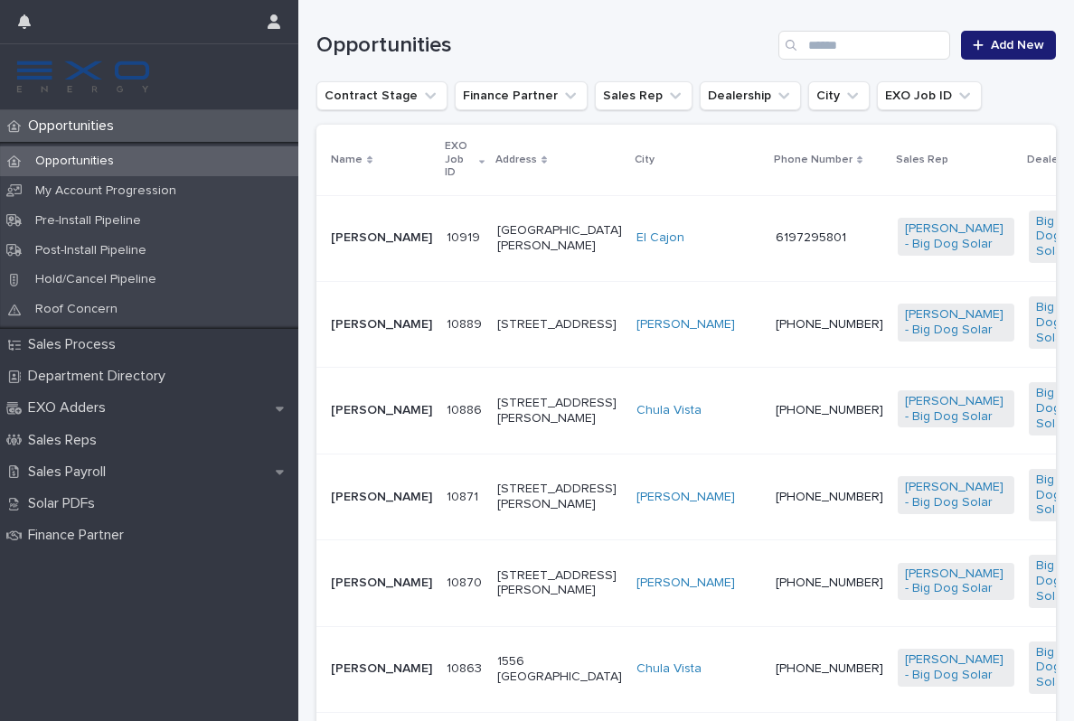
click at [768, 539] on td "[PHONE_NUMBER]" at bounding box center [829, 497] width 122 height 86
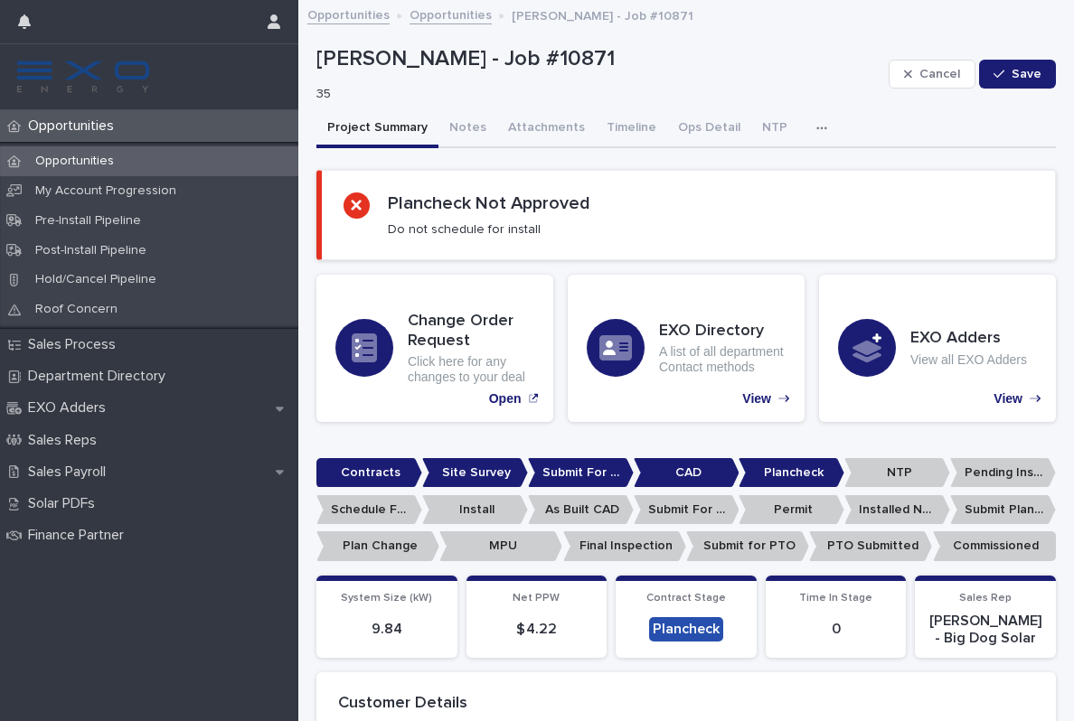
scroll to position [-3, 0]
click at [110, 125] on p "Opportunities" at bounding box center [75, 125] width 108 height 17
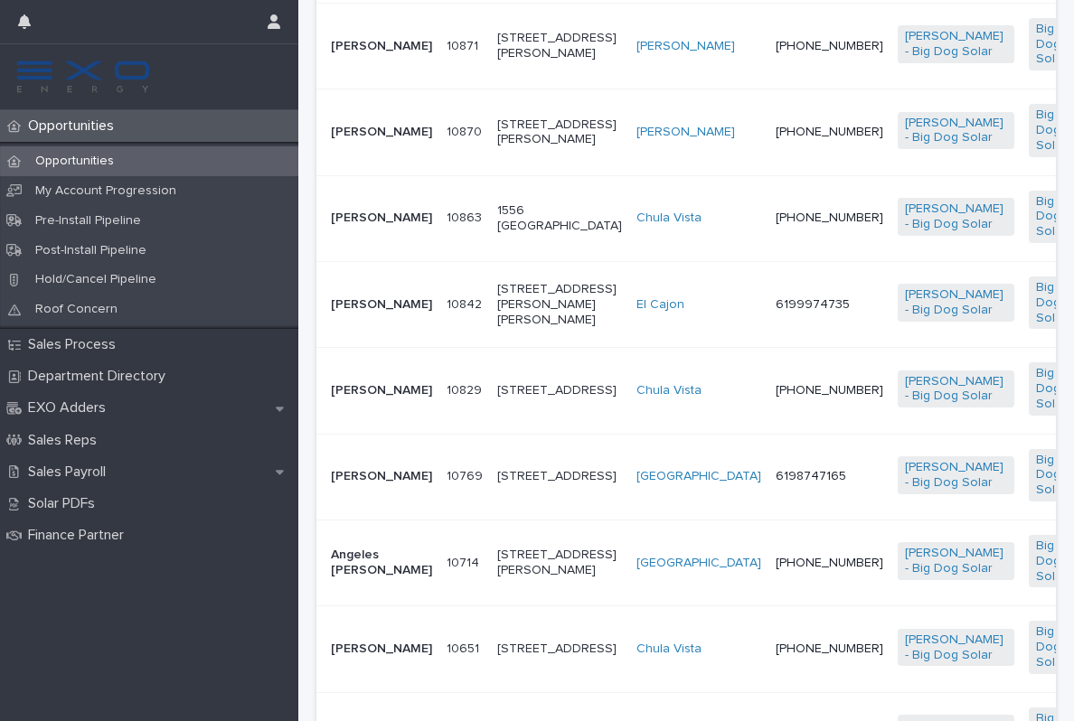
scroll to position [828, 0]
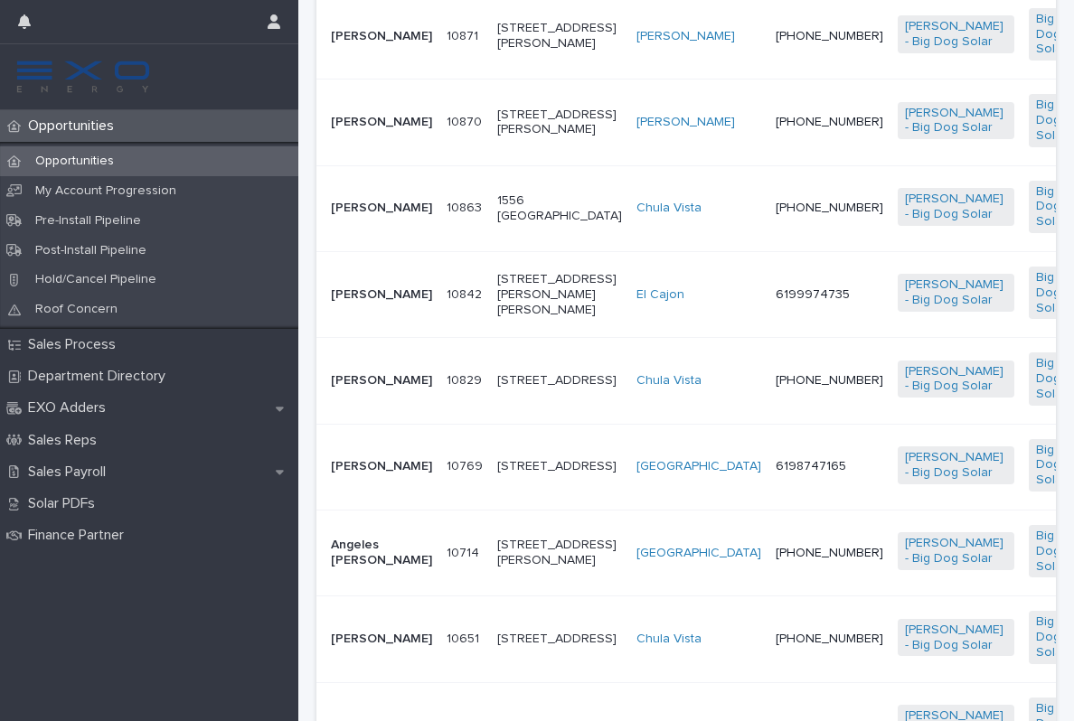
click at [1021, 424] on td "Big Dog Solar" at bounding box center [1054, 381] width 67 height 86
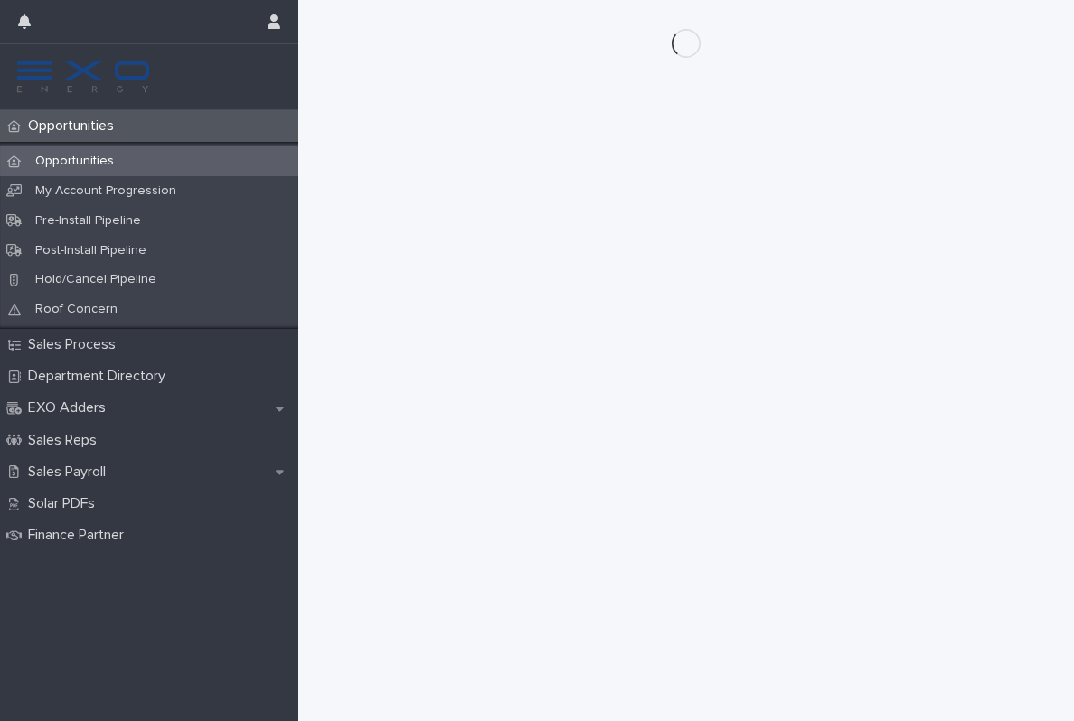
click at [107, 115] on div "Opportunities" at bounding box center [149, 126] width 298 height 32
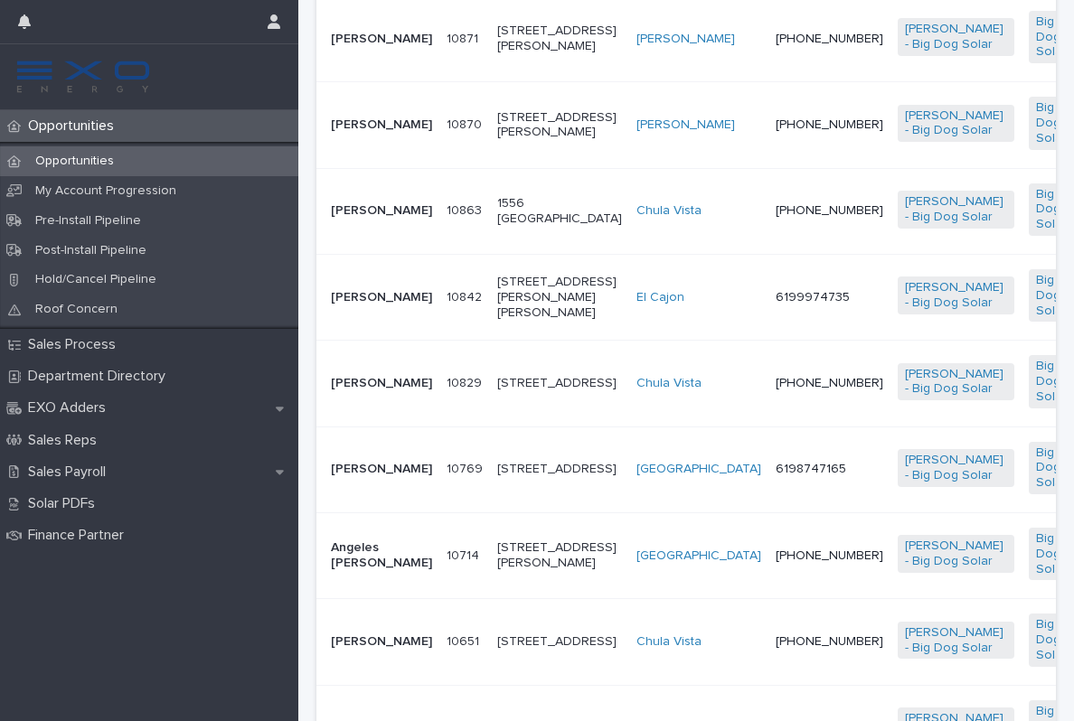
scroll to position [836, 0]
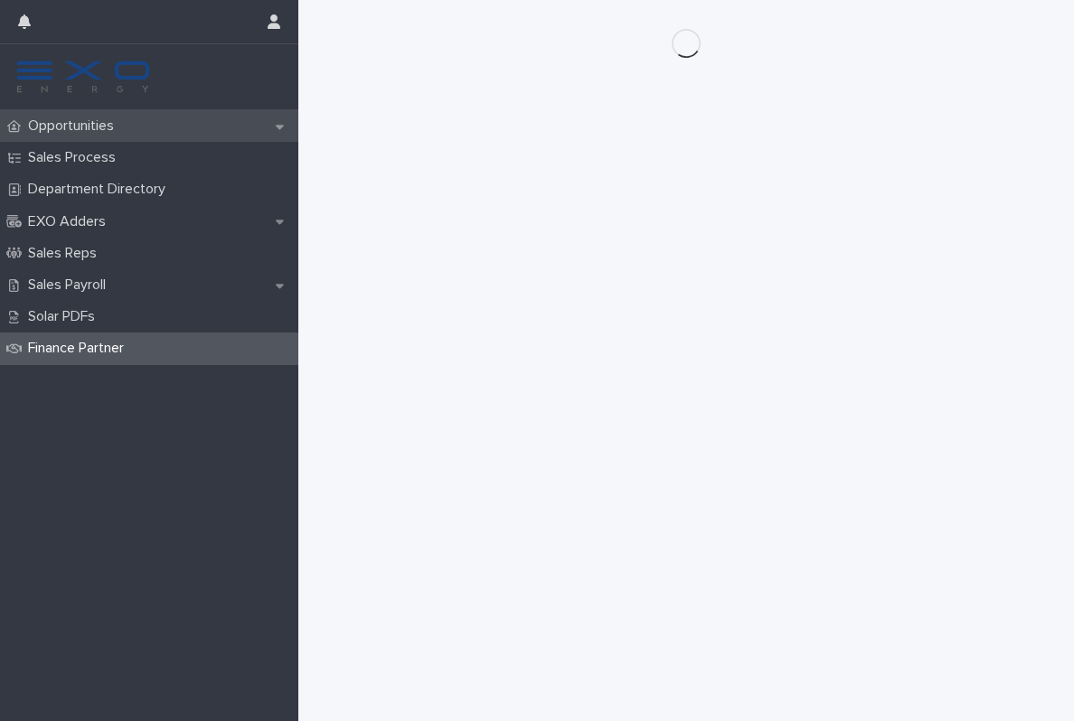
click at [86, 126] on p "Opportunities" at bounding box center [75, 125] width 108 height 17
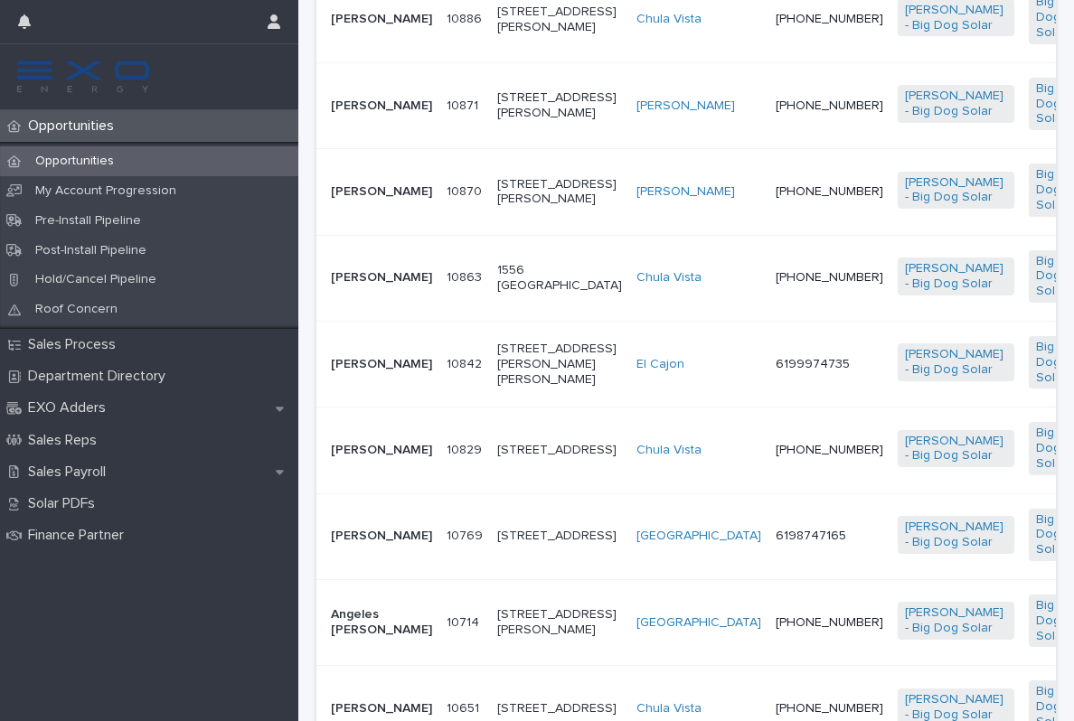
scroll to position [759, 0]
click at [446, 285] on p "10863" at bounding box center [465, 275] width 39 height 19
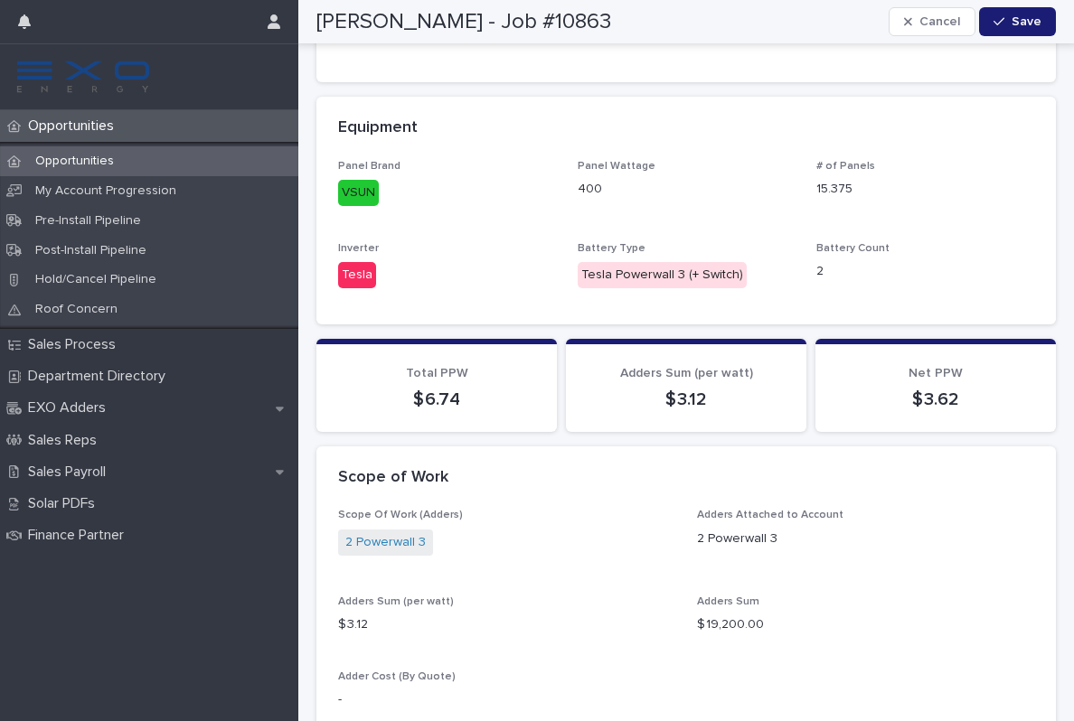
scroll to position [1332, 0]
click at [84, 132] on p "Opportunities" at bounding box center [75, 125] width 108 height 17
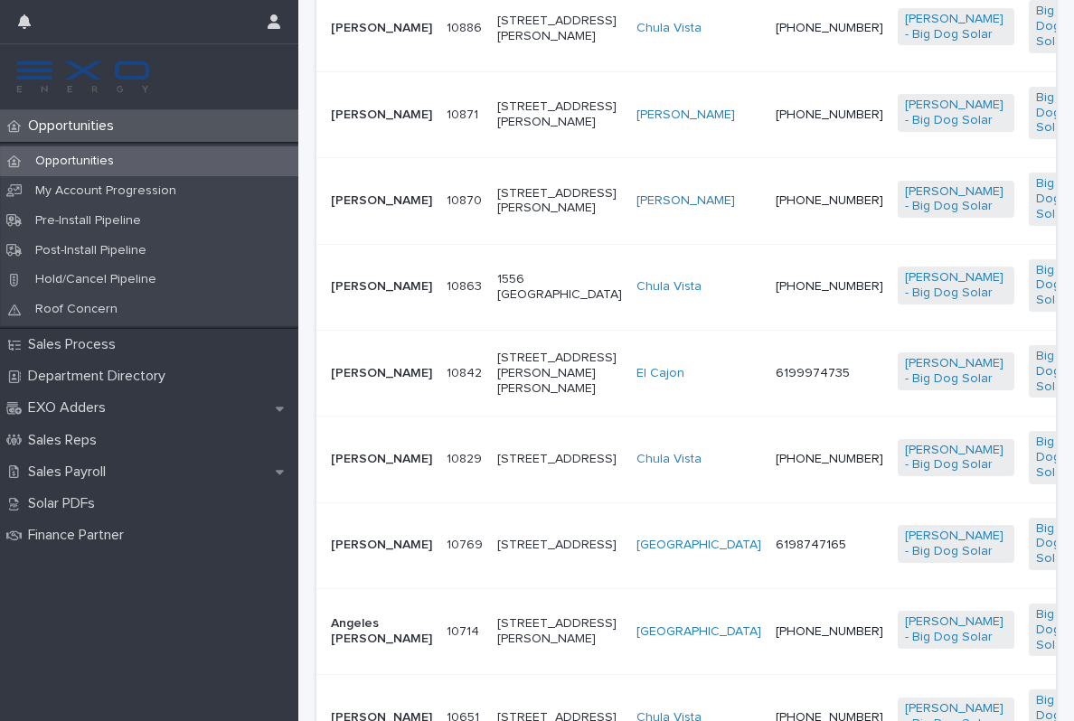
scroll to position [753, 0]
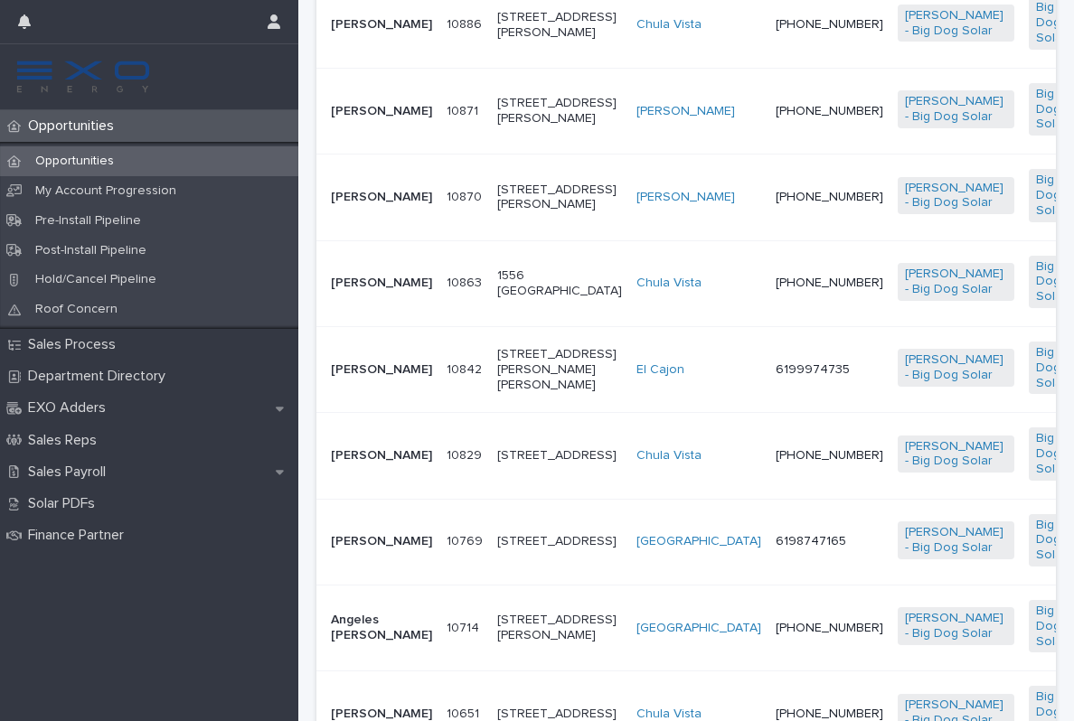
click at [768, 499] on td "[PHONE_NUMBER]" at bounding box center [829, 456] width 122 height 86
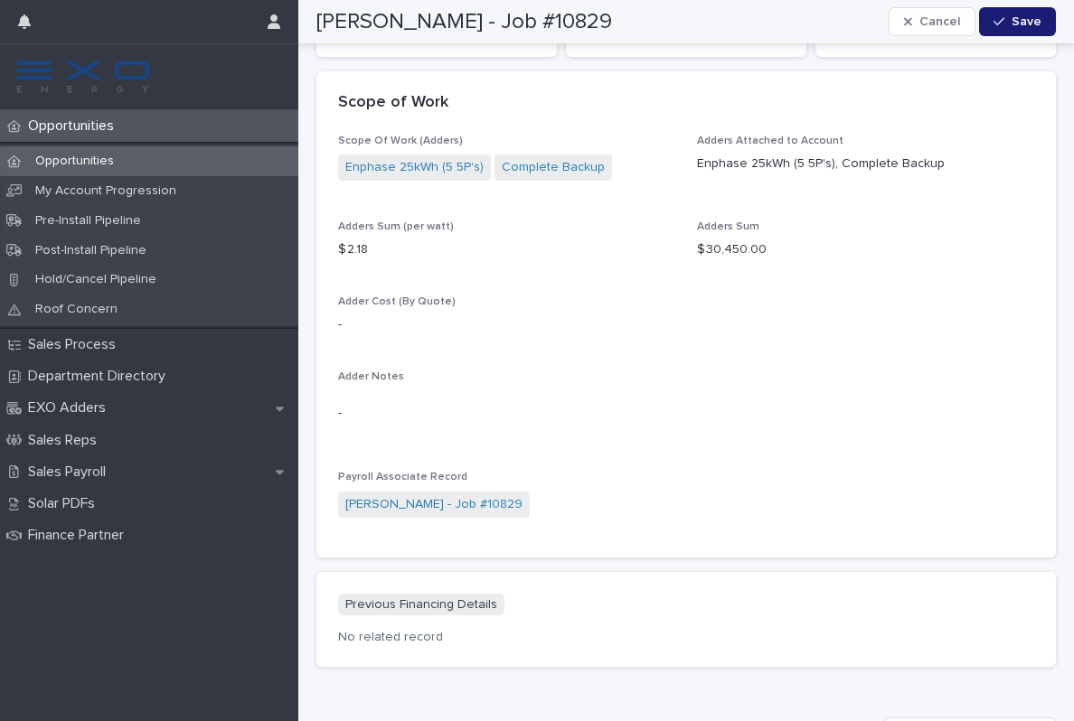
scroll to position [1613, 0]
